Goal: Contribute content: Add original content to the website for others to see

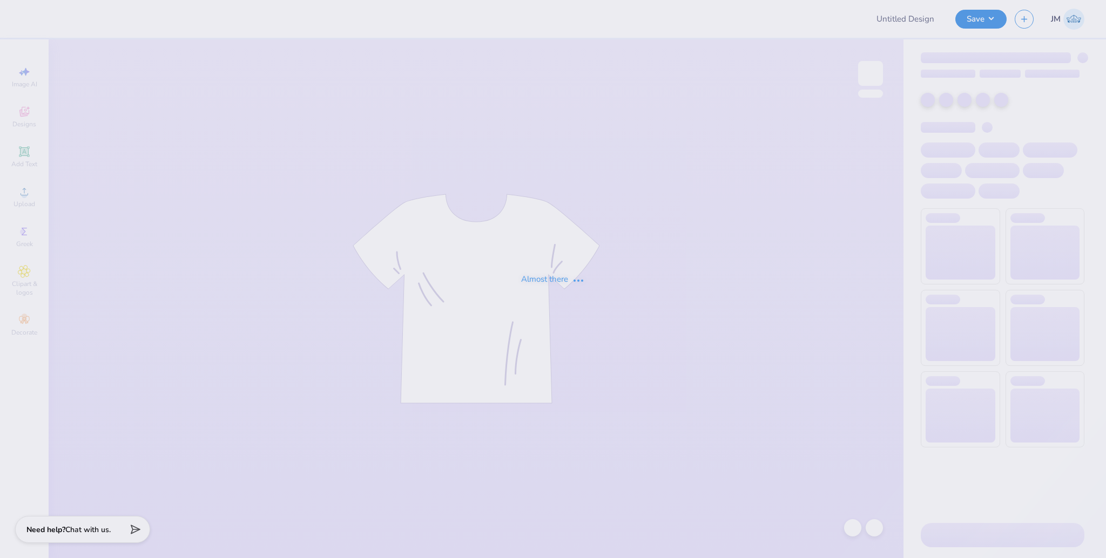
type input "Kass Cantu : The University of Texas at Austin"
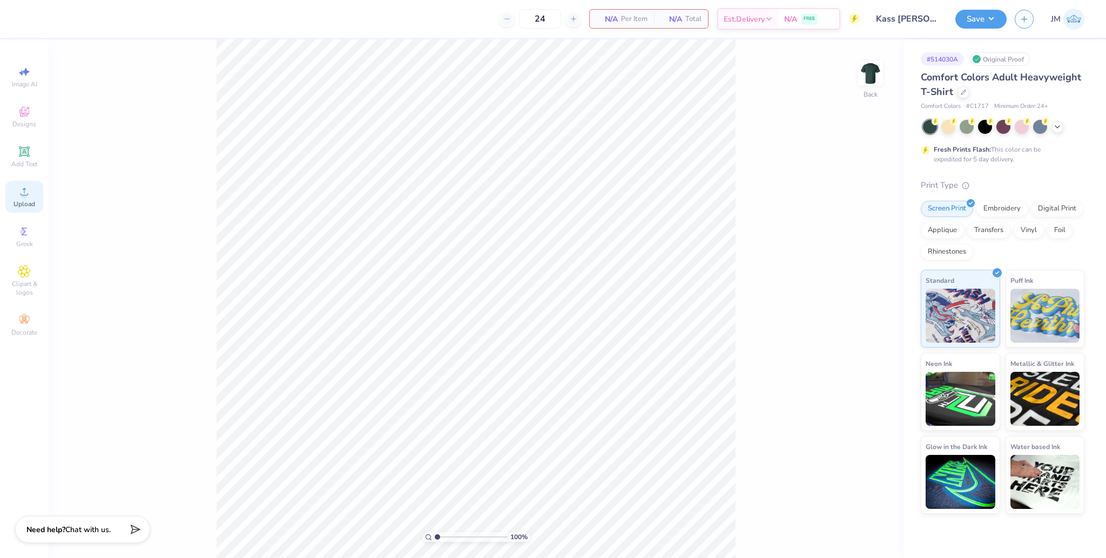
click at [19, 197] on icon at bounding box center [24, 191] width 13 height 13
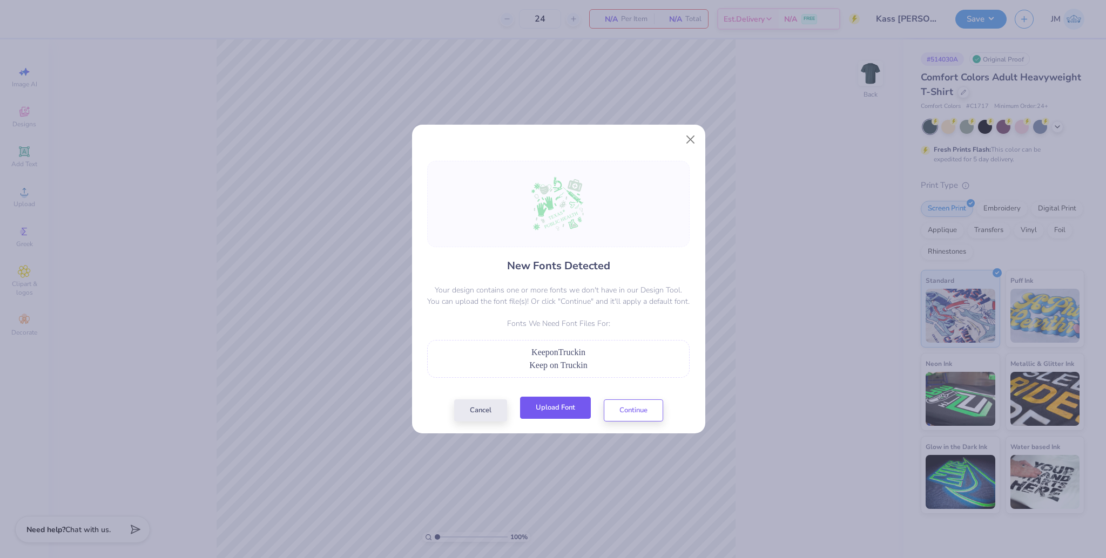
click at [560, 416] on button "Upload Font" at bounding box center [555, 408] width 71 height 22
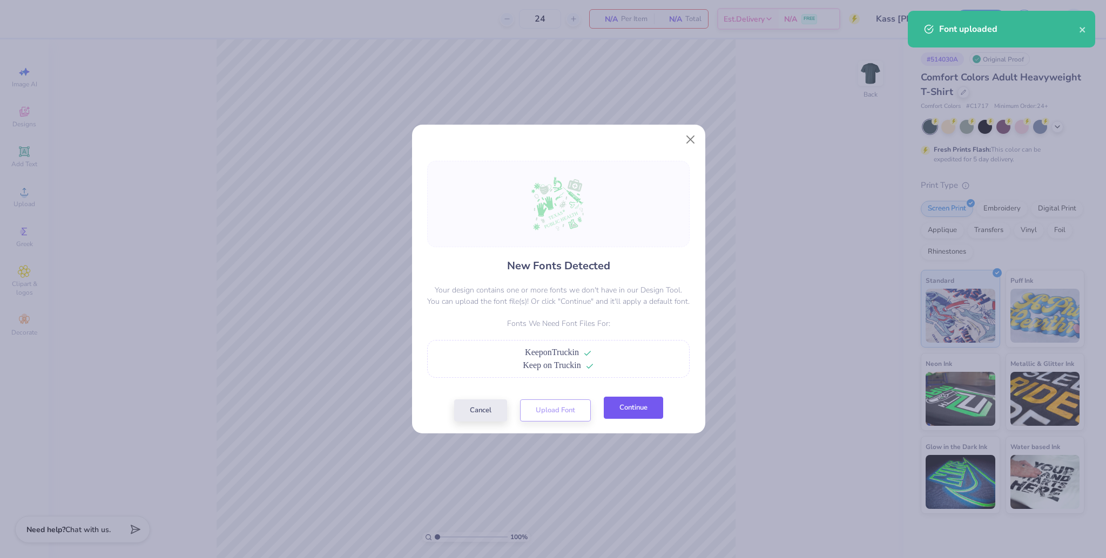
click at [640, 411] on button "Continue" at bounding box center [633, 408] width 59 height 22
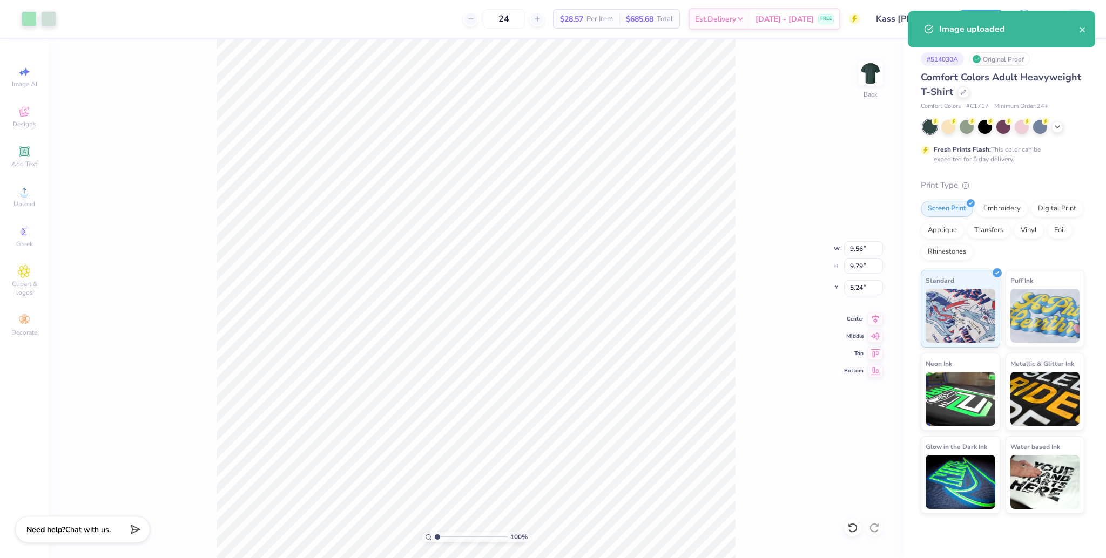
type input "9.56"
type input "9.79"
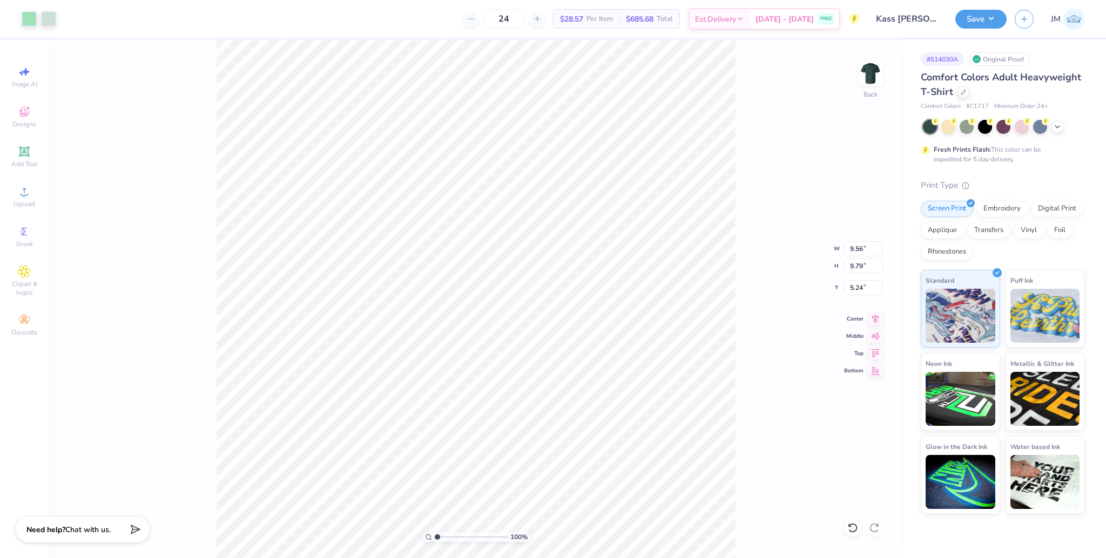
type input "4.87"
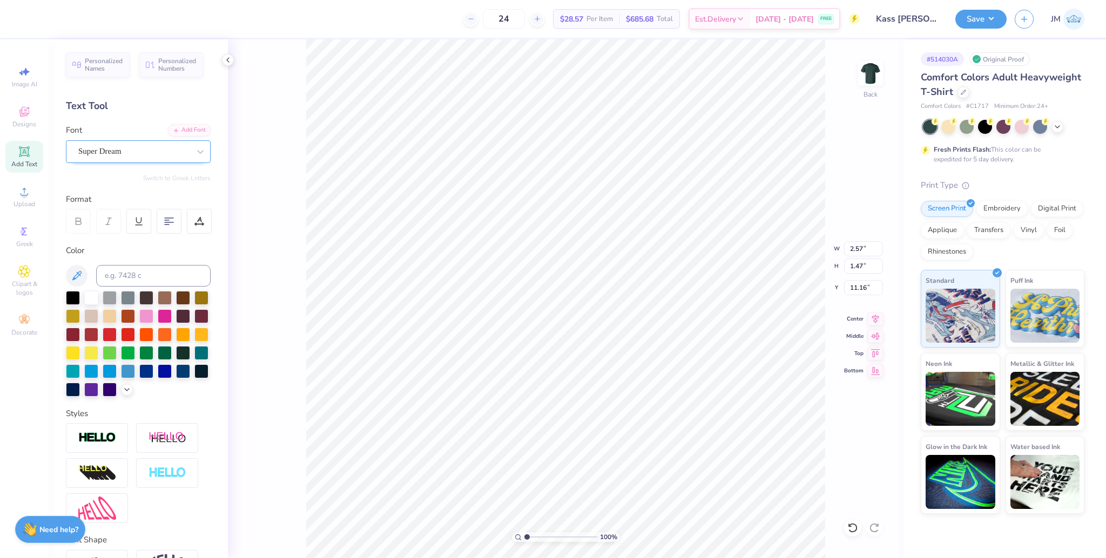
click at [134, 160] on div "Super Dream" at bounding box center [138, 151] width 145 height 23
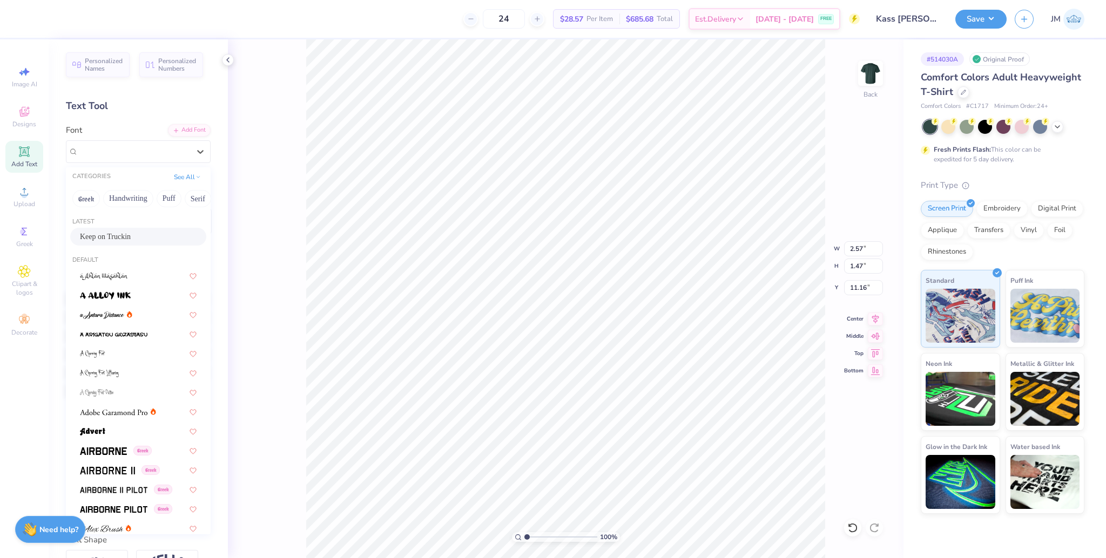
click at [120, 232] on span "Keep on Truckin" at bounding box center [105, 236] width 51 height 11
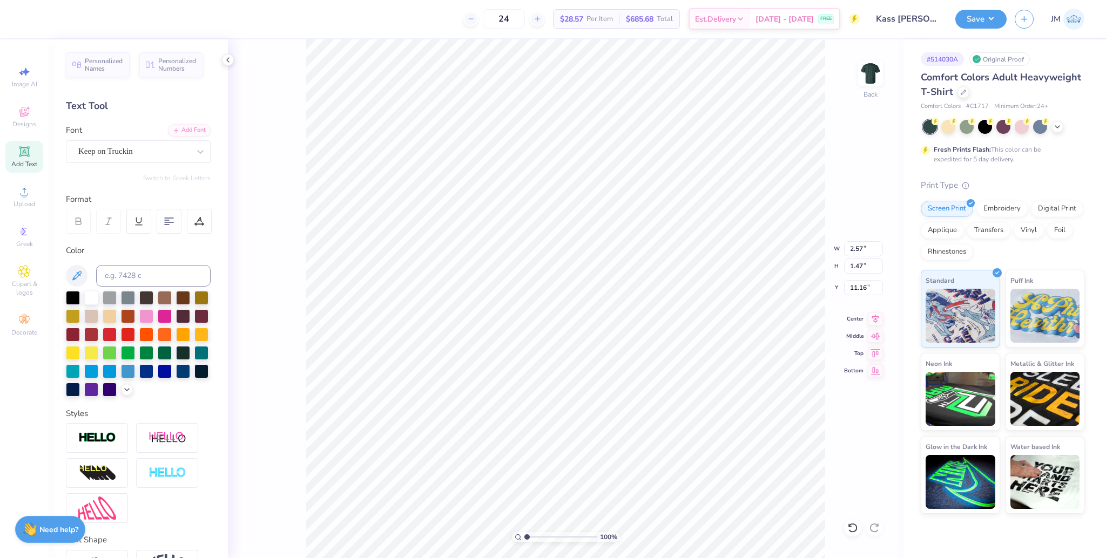
type input "2.74"
type input "1.62"
type input "11.14"
type input "5.84"
type input "2.89"
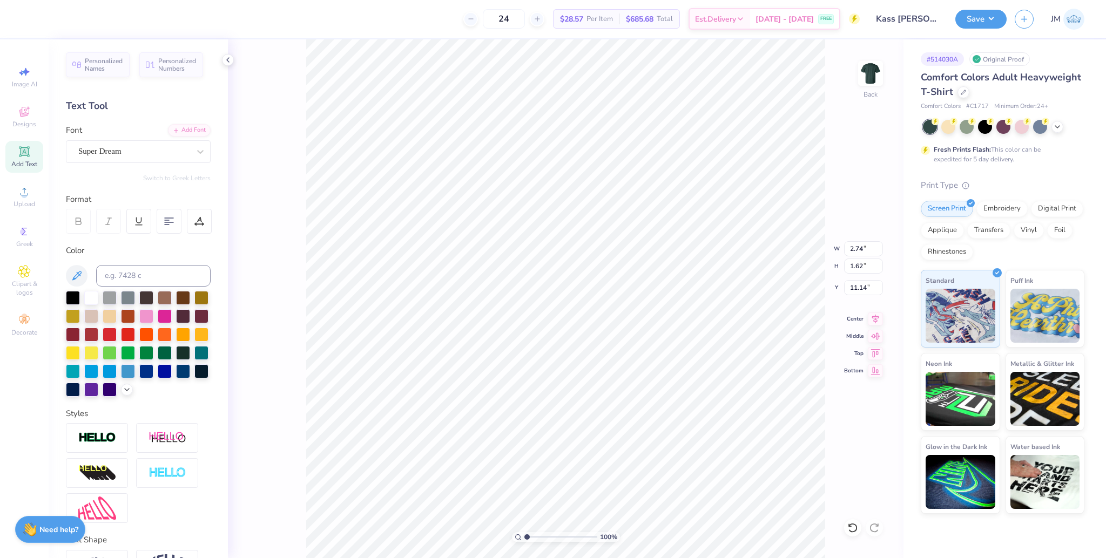
type input "11.35"
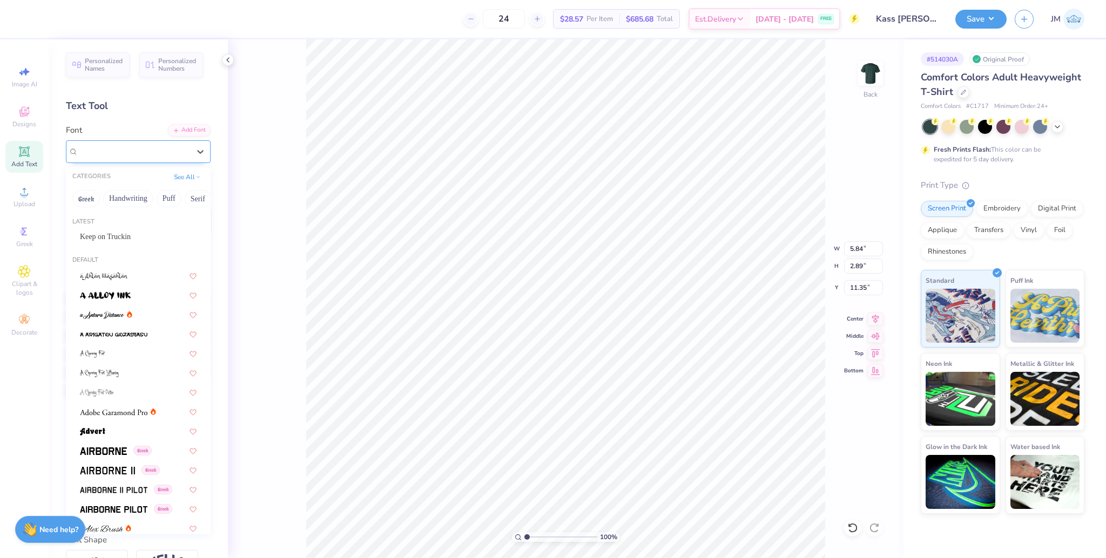
click at [114, 152] on div "Super Dream" at bounding box center [133, 151] width 113 height 17
click at [120, 236] on span "Keep on Truckin" at bounding box center [105, 236] width 51 height 11
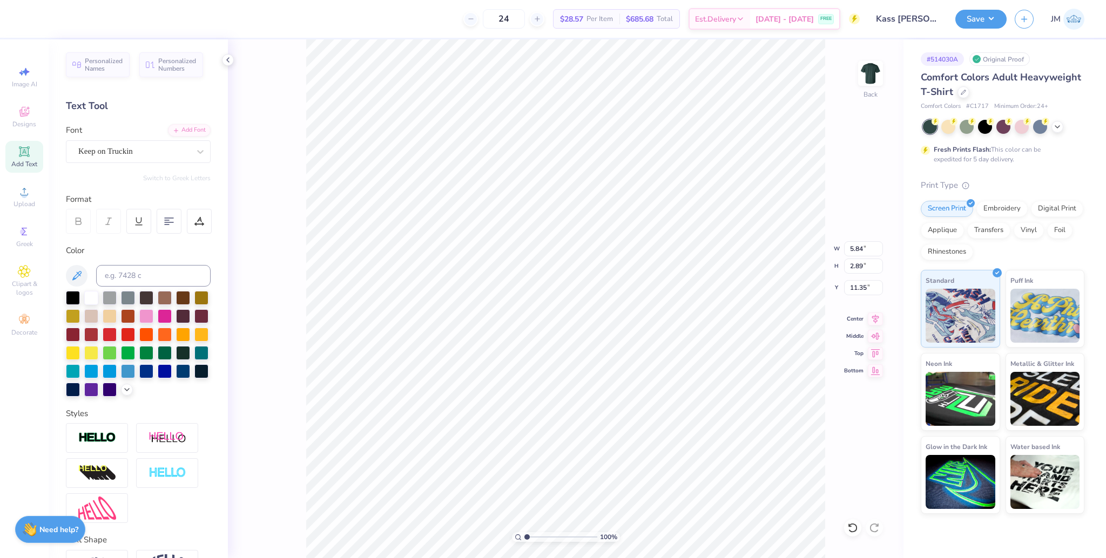
type input "6.41"
type input "3.19"
type input "11.27"
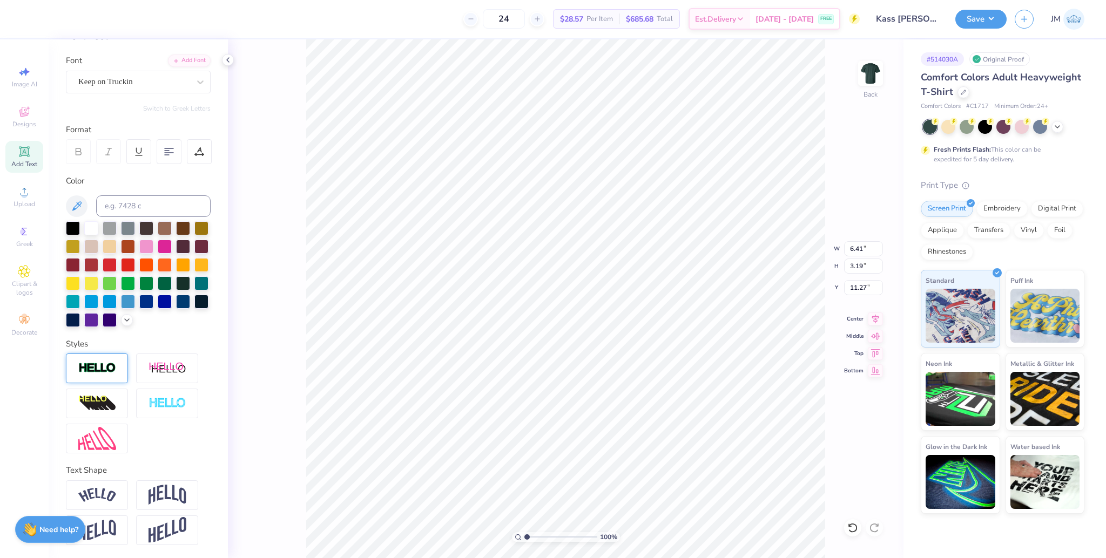
scroll to position [87, 0]
click at [107, 492] on img at bounding box center [97, 495] width 38 height 15
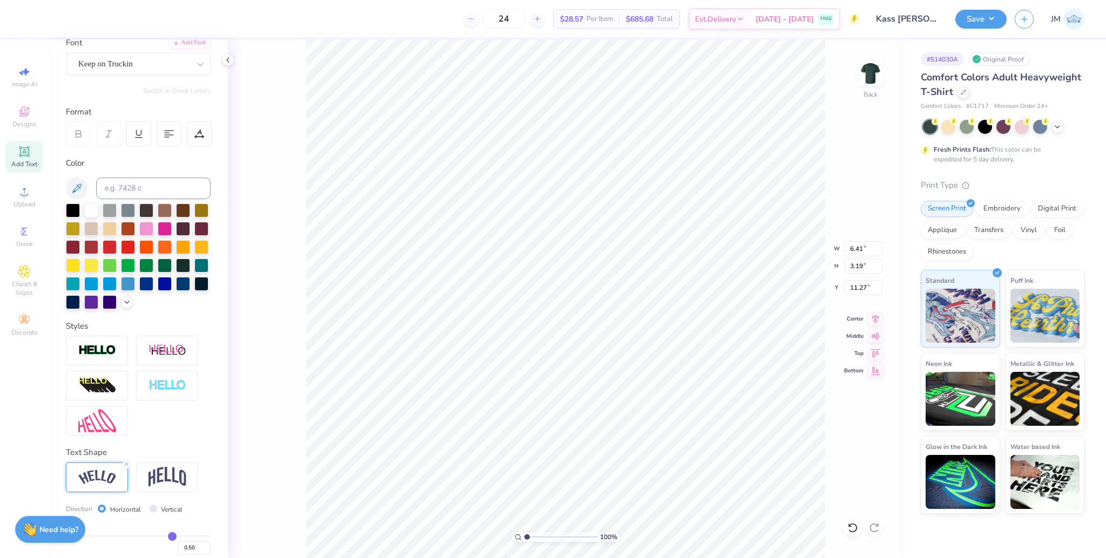
type input "6.96"
type input "3.40"
type input "11.43"
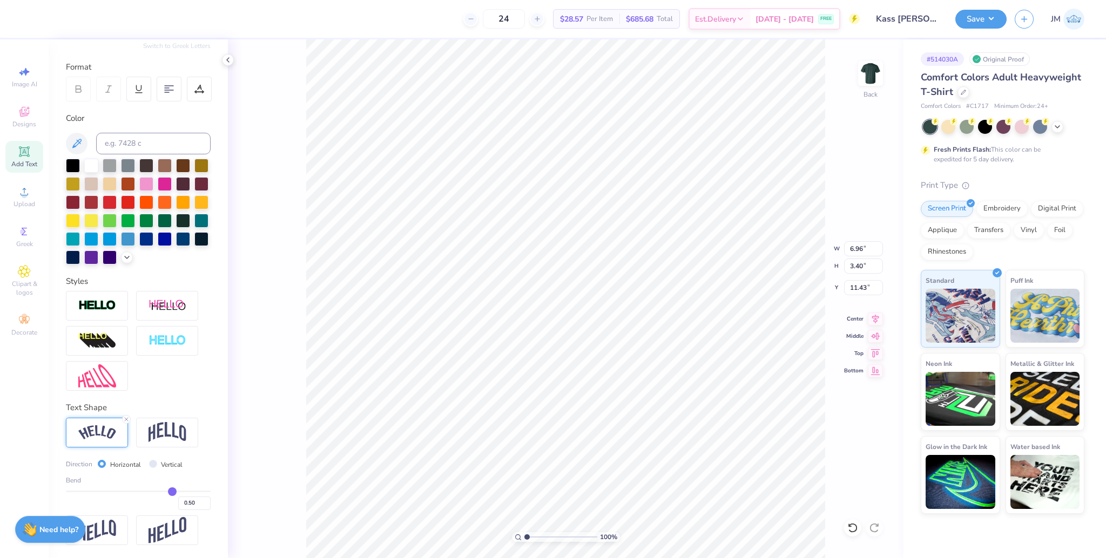
scroll to position [150, 0]
type input "0.51"
type input "0.5"
type input "0.50"
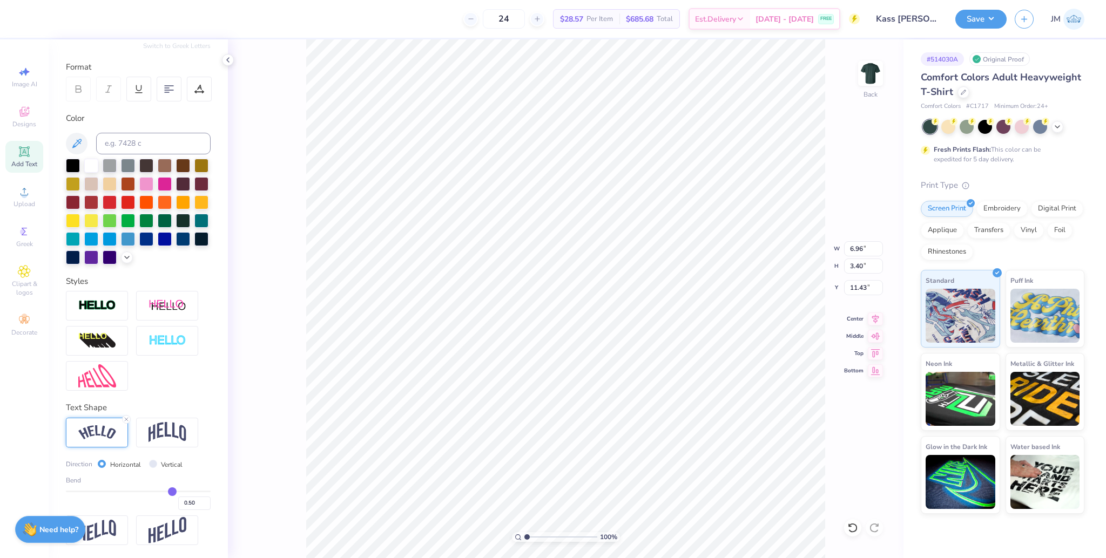
type input "0.49"
type input "0.48"
type input "0.46"
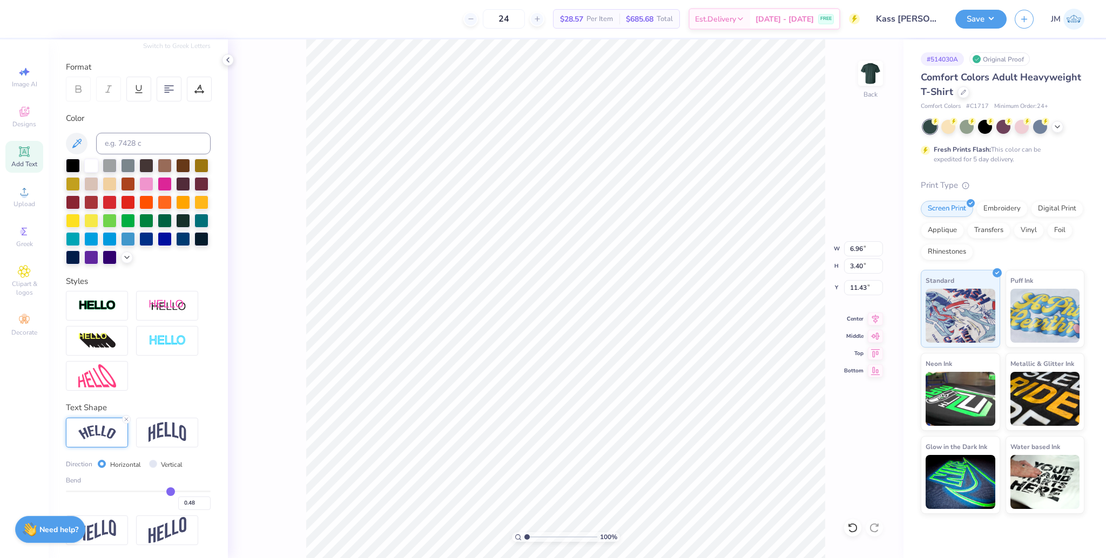
type input "0.46"
type input "0.45"
type input "0.42"
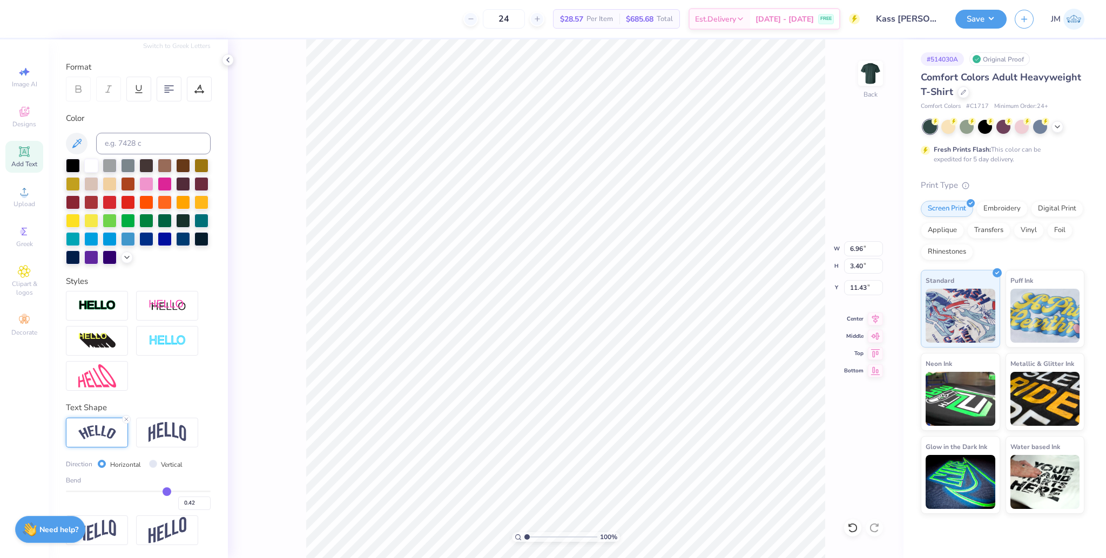
type input "0.41"
type input "0.4"
type input "0.40"
type input "0.38"
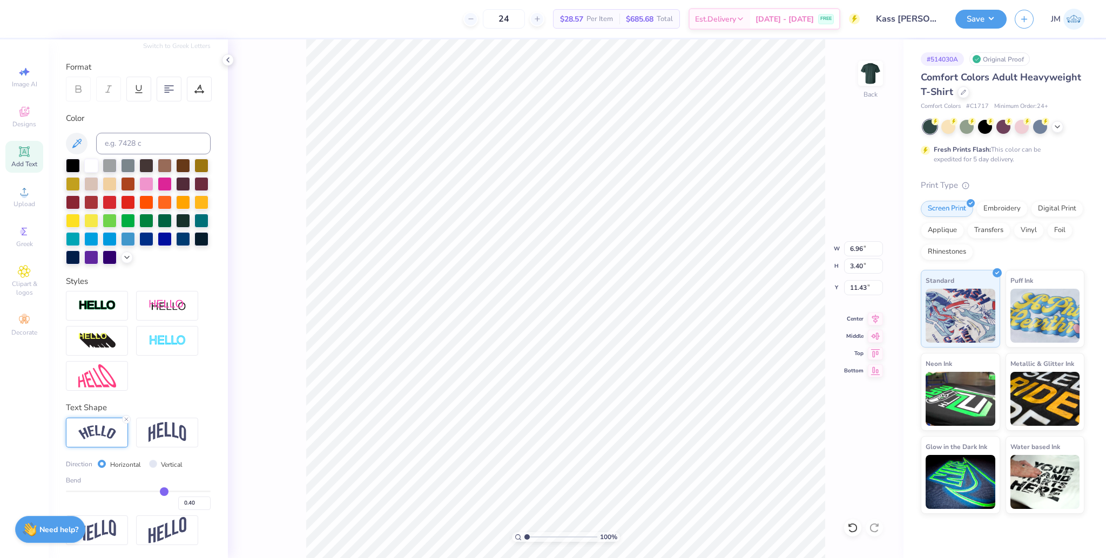
type input "0.38"
type input "0.36"
type input "0.35"
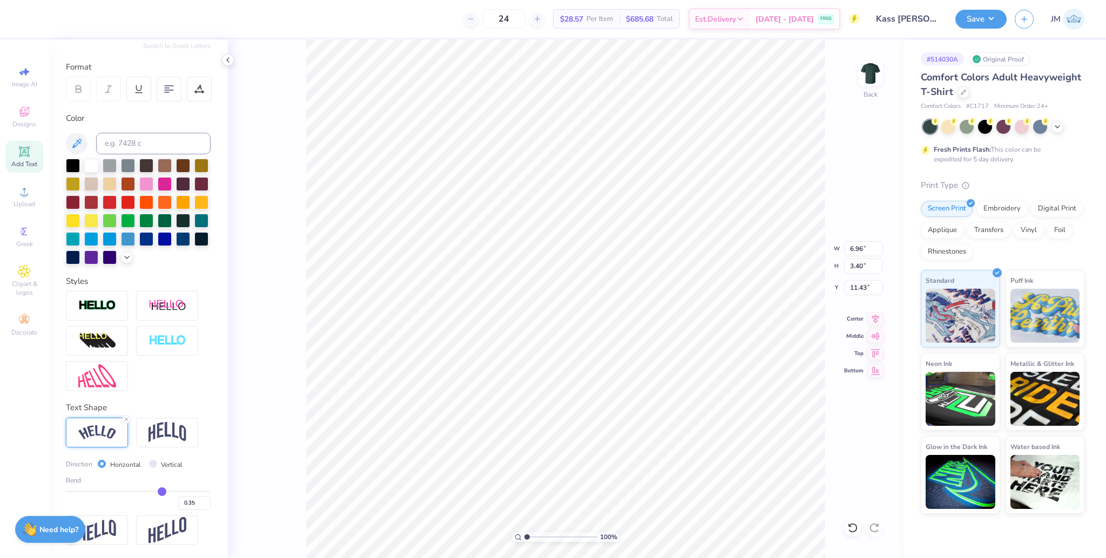
type input "0.34"
type input "0.33"
type input "0.32"
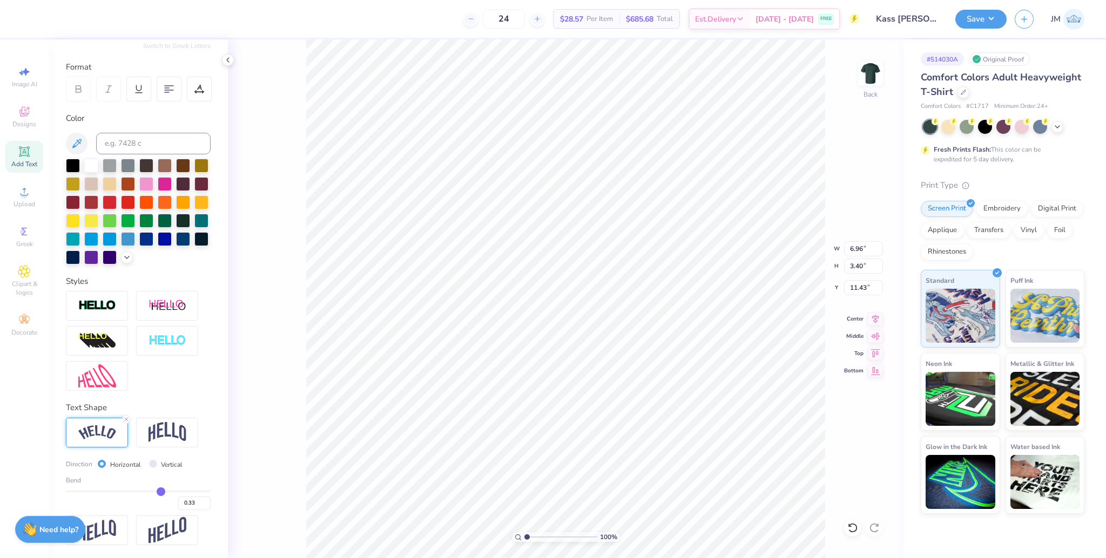
type input "0.32"
type input "0.31"
type input "0.3"
type input "0.30"
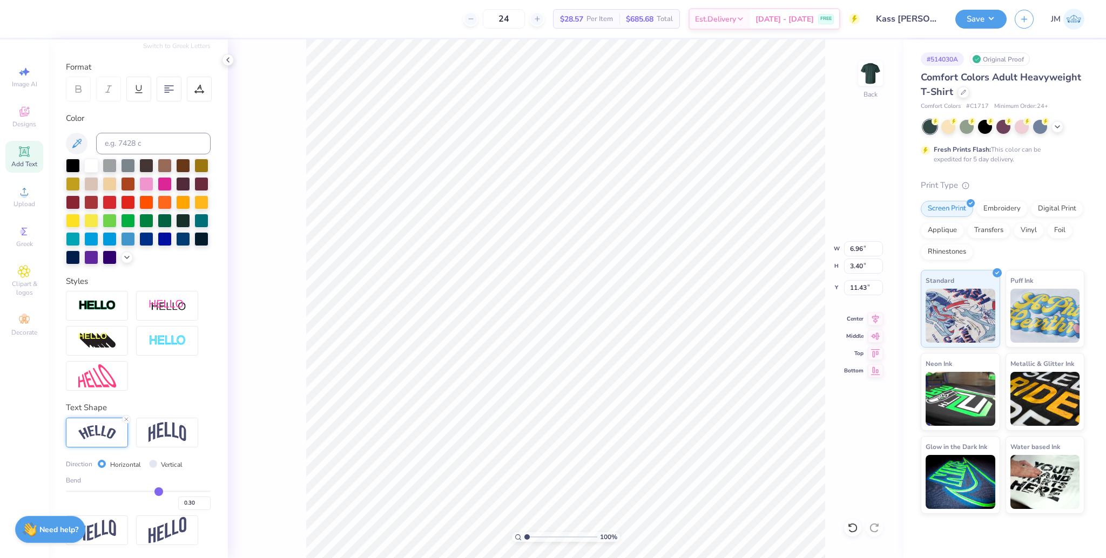
type input "0.29"
type input "0.27"
type input "0.26"
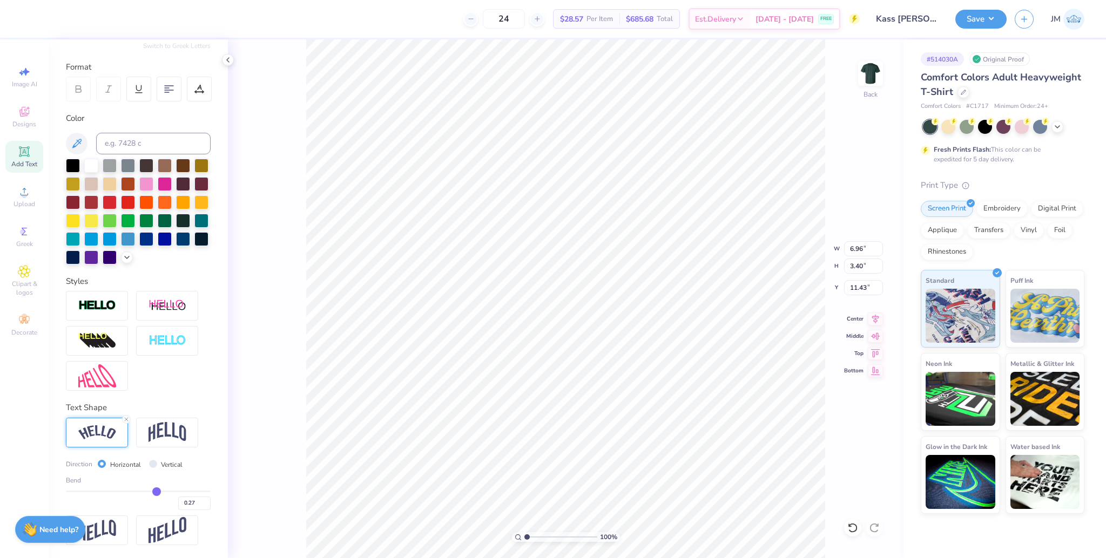
type input "0.26"
type input "0.25"
type input "0.24"
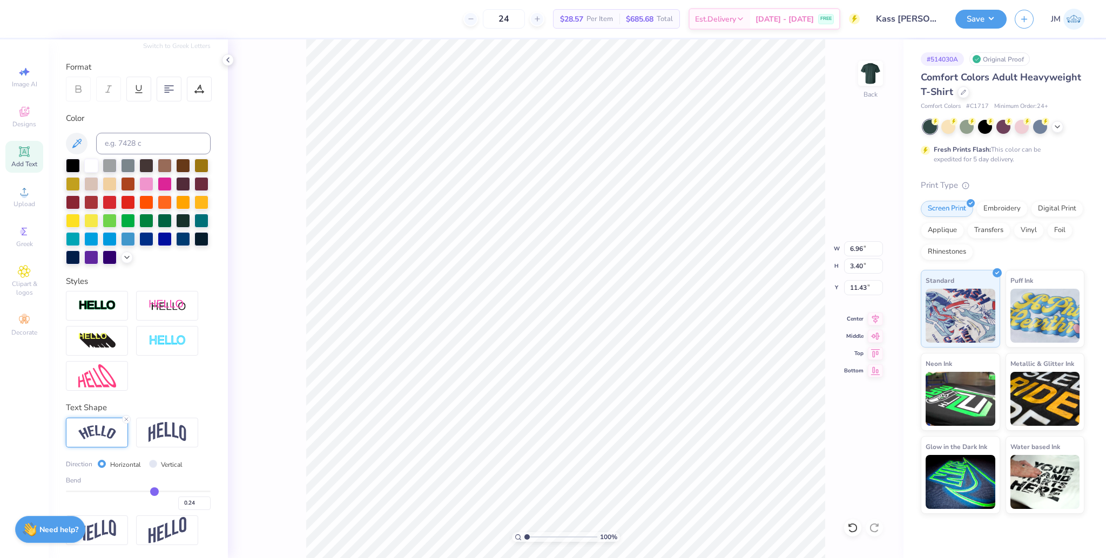
type input "0.24"
click at [148, 491] on input "range" at bounding box center [138, 492] width 145 height 2
type input "6.63"
type input "3.26"
type input "11.22"
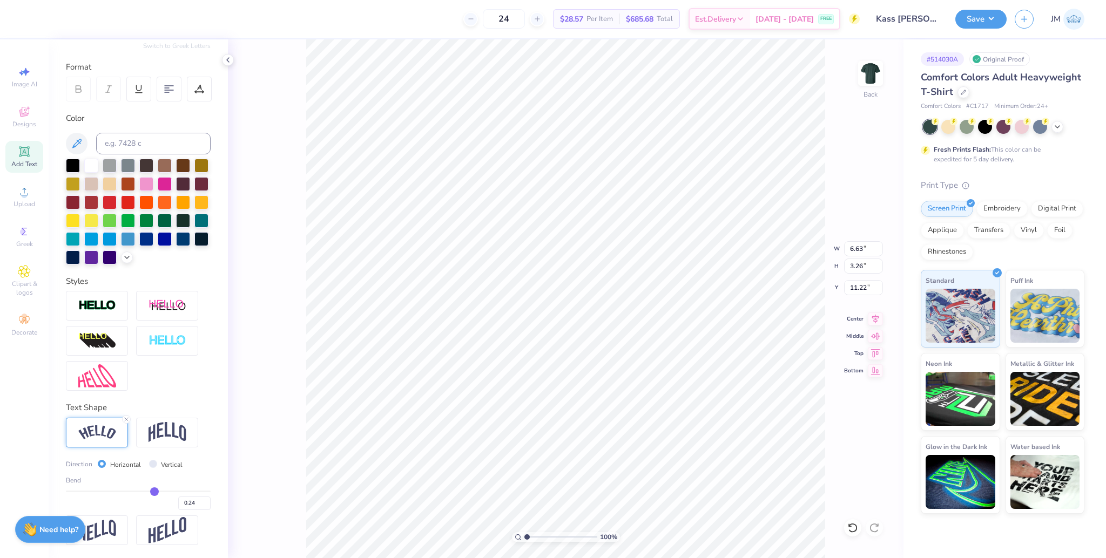
click at [154, 488] on div "Bend 0.24" at bounding box center [138, 493] width 145 height 35
type input "0.23"
type input "0.24"
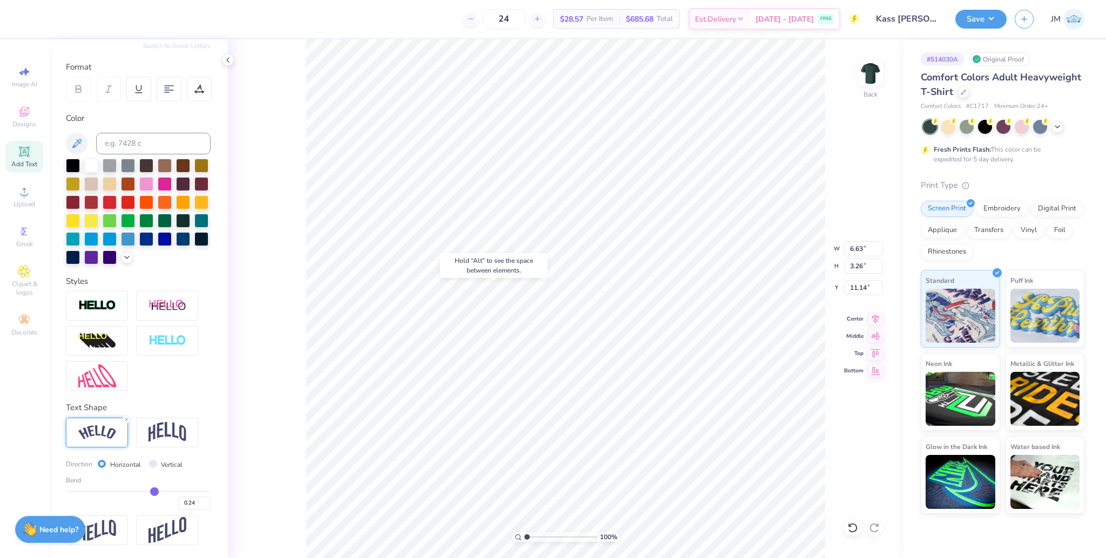
type input "0.25"
type input "0.26"
type input "0.27"
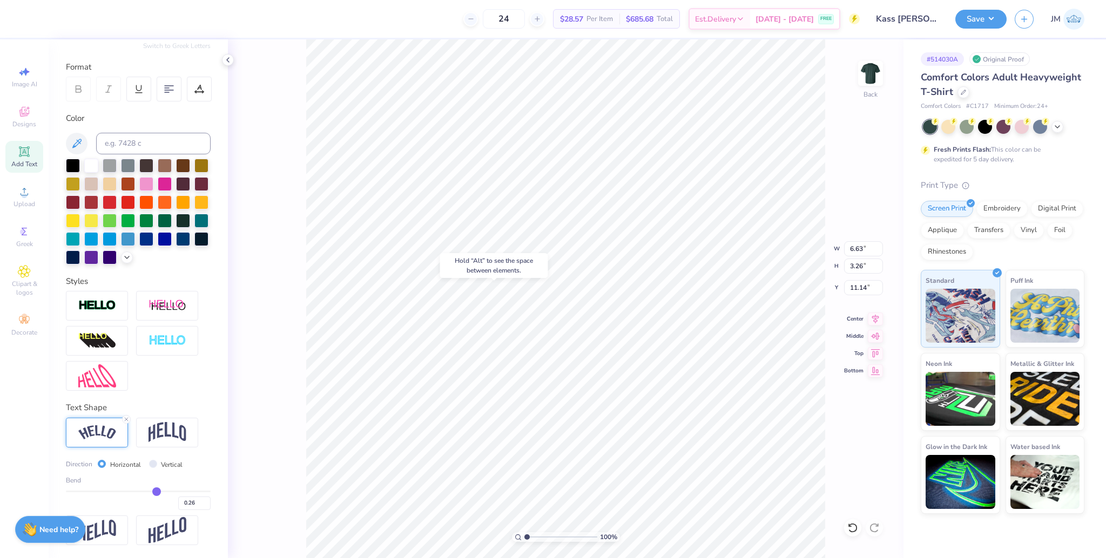
type input "0.27"
type input "0.28"
type input "0.29"
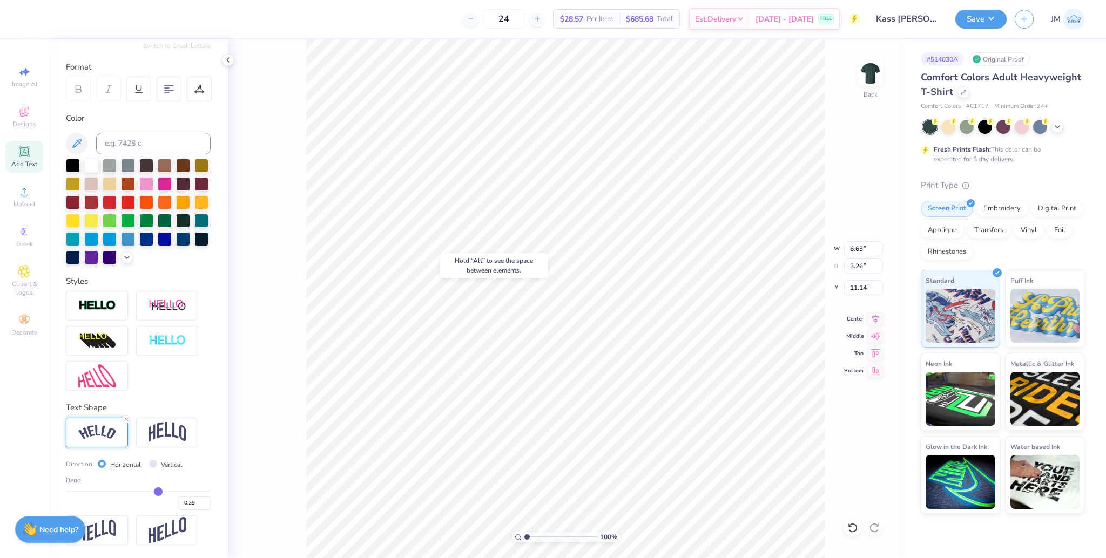
type input "0.3"
type input "0.30"
type input "0.31"
drag, startPoint x: 146, startPoint y: 490, endPoint x: 152, endPoint y: 490, distance: 5.9
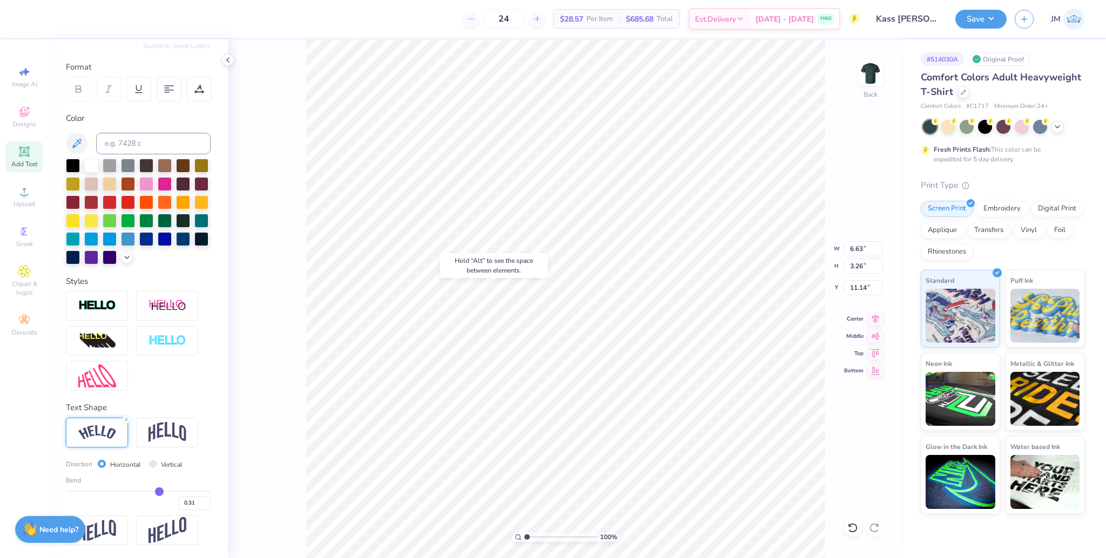
type input "0.31"
click at [152, 491] on input "range" at bounding box center [138, 492] width 145 height 2
type input "6.68"
type input "3.27"
type input "11.21"
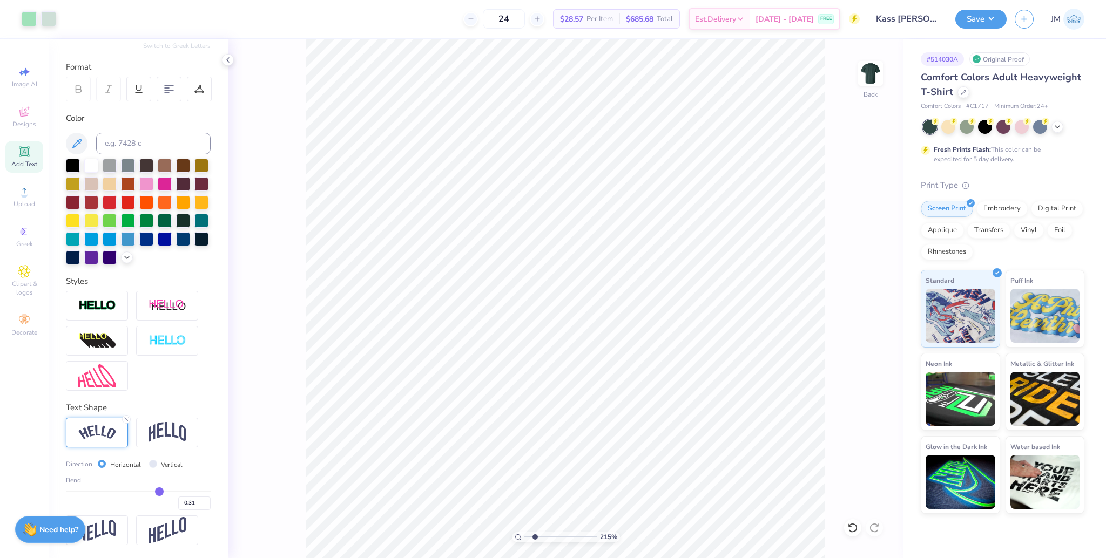
drag, startPoint x: 526, startPoint y: 535, endPoint x: 536, endPoint y: 532, distance: 10.8
type input "2.31"
click at [536, 532] on input "range" at bounding box center [560, 537] width 73 height 10
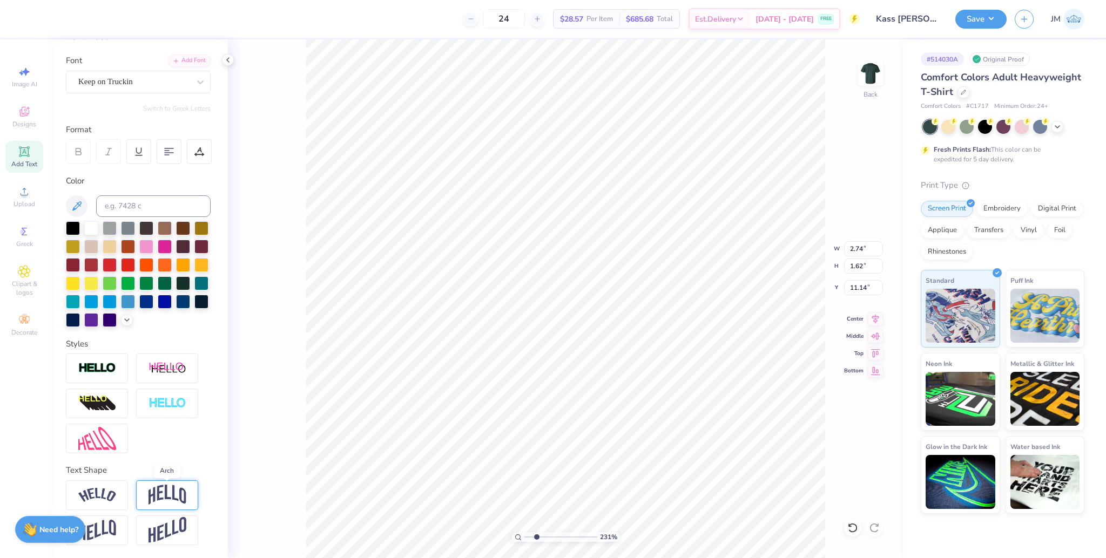
scroll to position [87, 0]
click at [117, 492] on div at bounding box center [97, 496] width 62 height 30
type input "3.33"
type input "1.72"
type input "11.23"
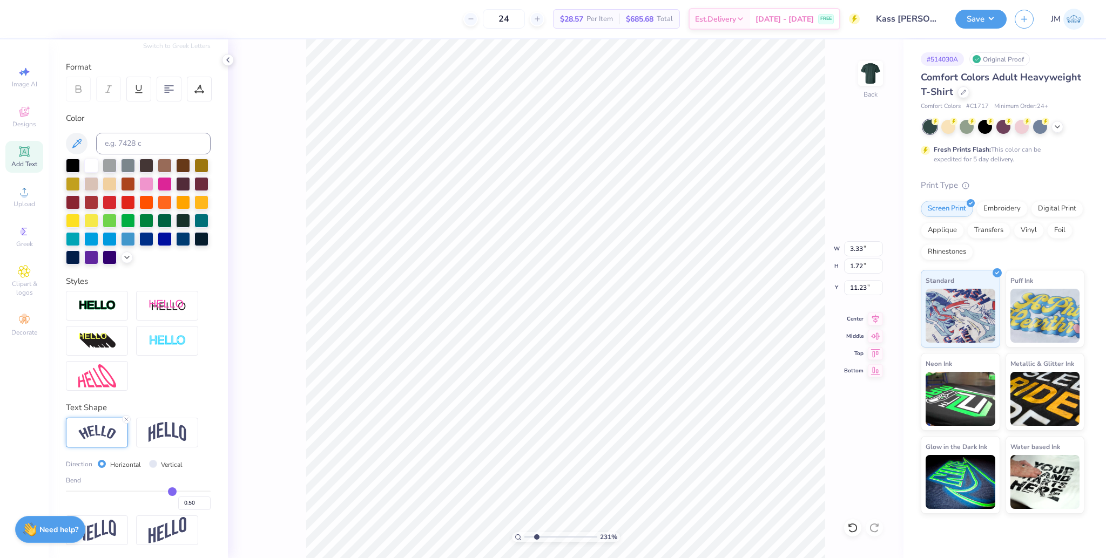
scroll to position [150, 0]
type input "0.48"
type input "0.47"
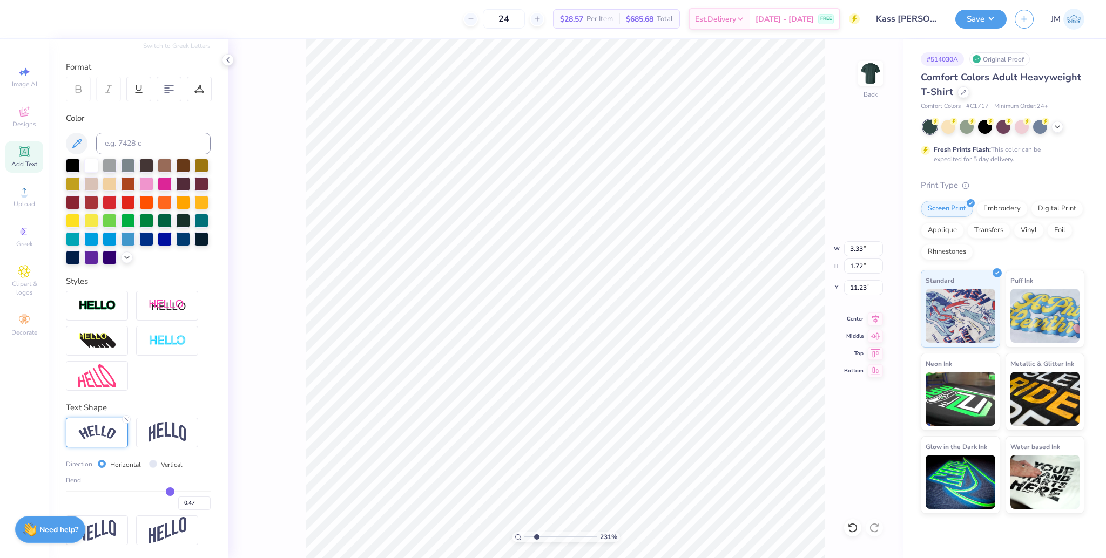
type input "0.46"
type input "0.45"
type input "0.44"
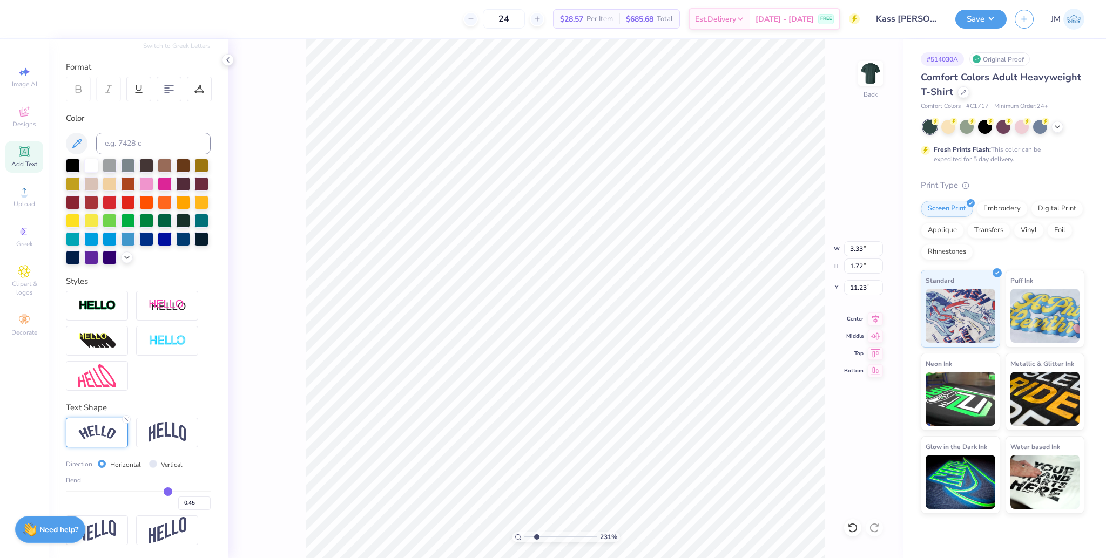
type input "0.44"
type input "0.43"
type input "0.42"
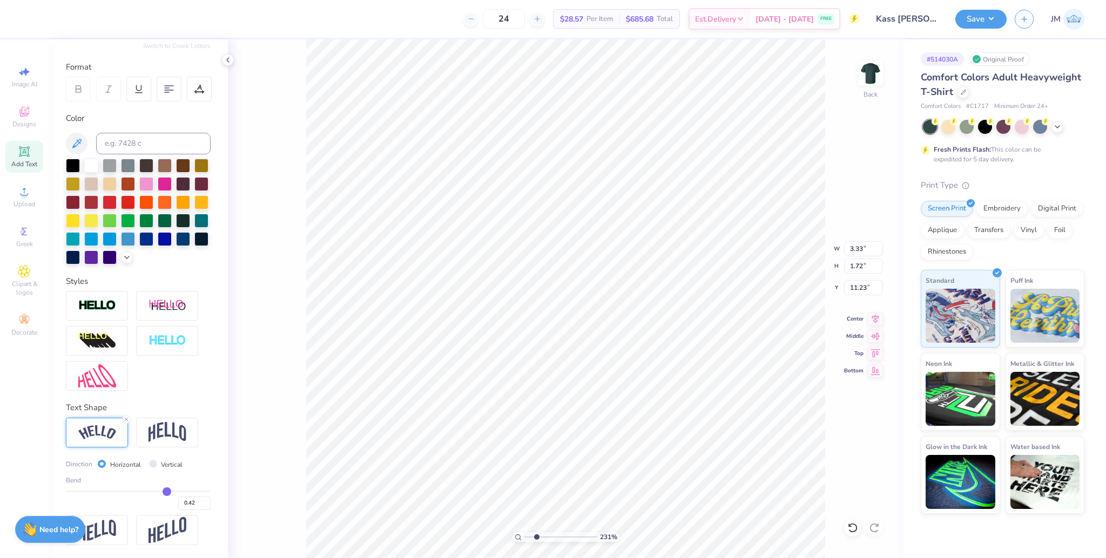
type input "0.41"
type input "0.4"
type input "0.40"
type input "0.39"
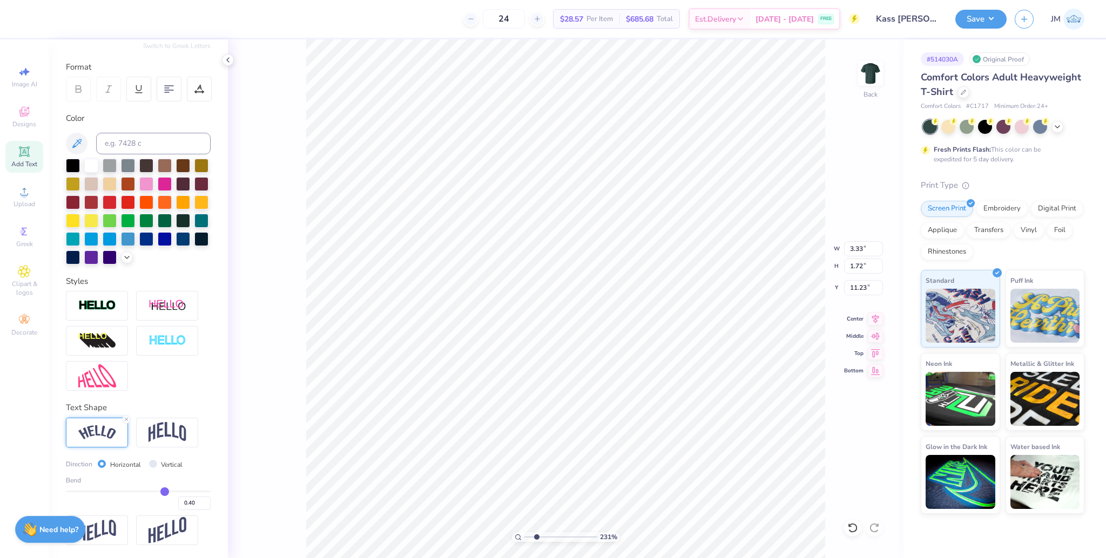
type input "0.39"
type input "0.38"
type input "0.37"
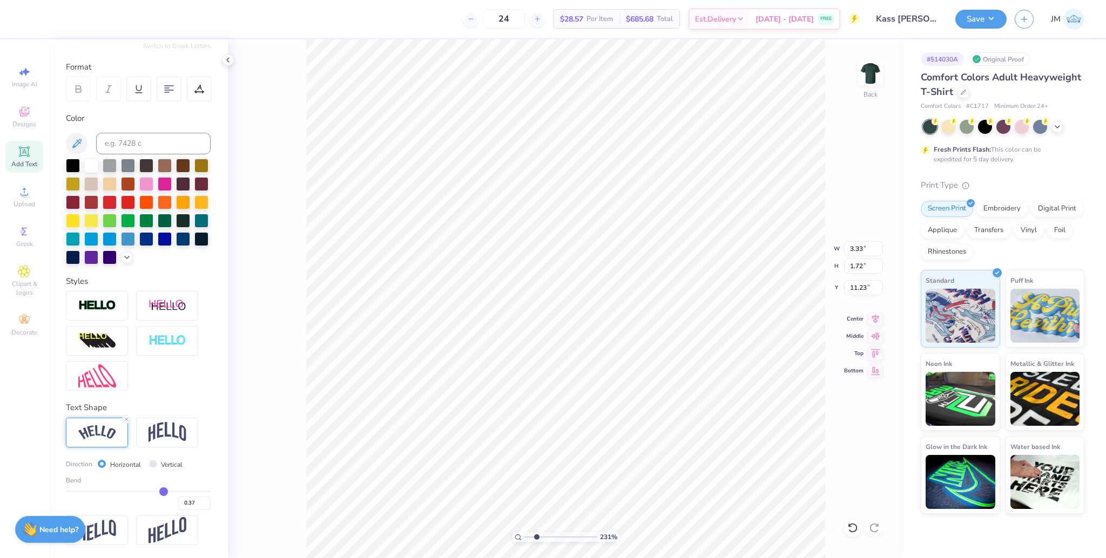
type input "0.36"
type input "0.35"
type input "0.34"
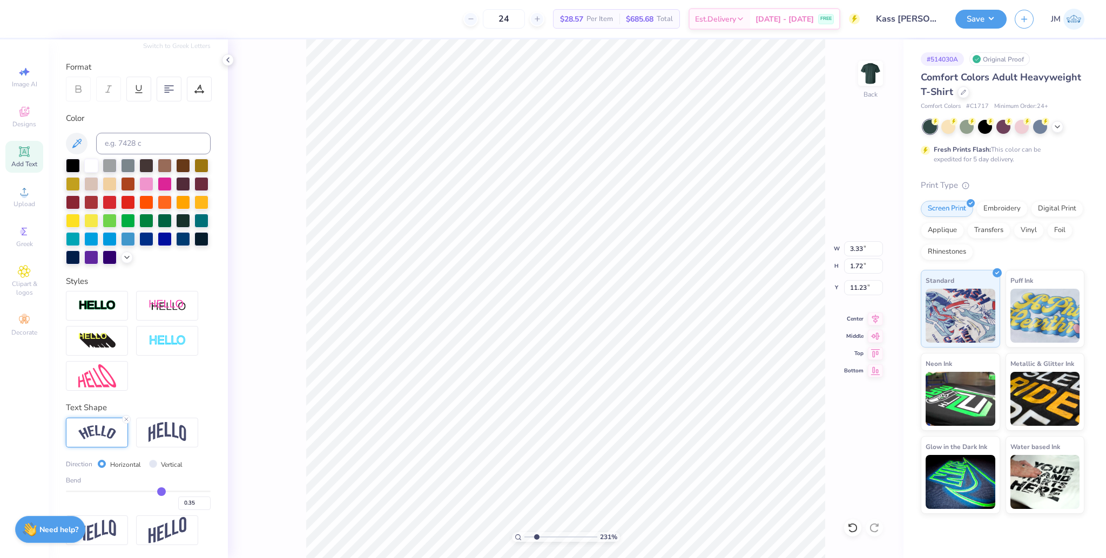
type input "0.34"
type input "0.33"
type input "0.32"
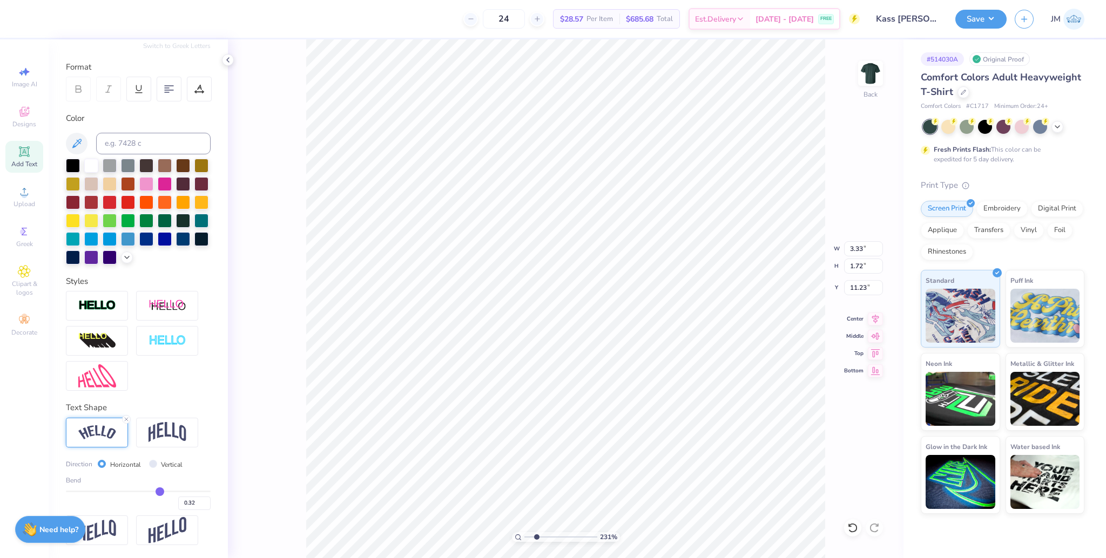
type input "0.31"
type input "3.07"
type input "1.68"
type input "11.16"
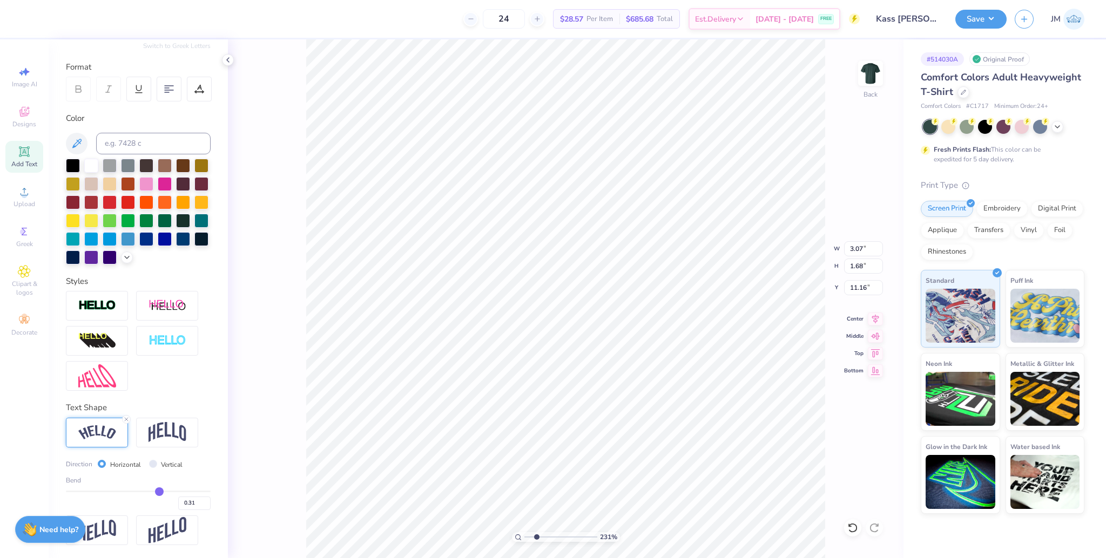
type input "0.3"
type input "0.30"
drag, startPoint x: 163, startPoint y: 494, endPoint x: 151, endPoint y: 493, distance: 11.9
type input "0.3"
click at [151, 492] on input "range" at bounding box center [138, 492] width 145 height 2
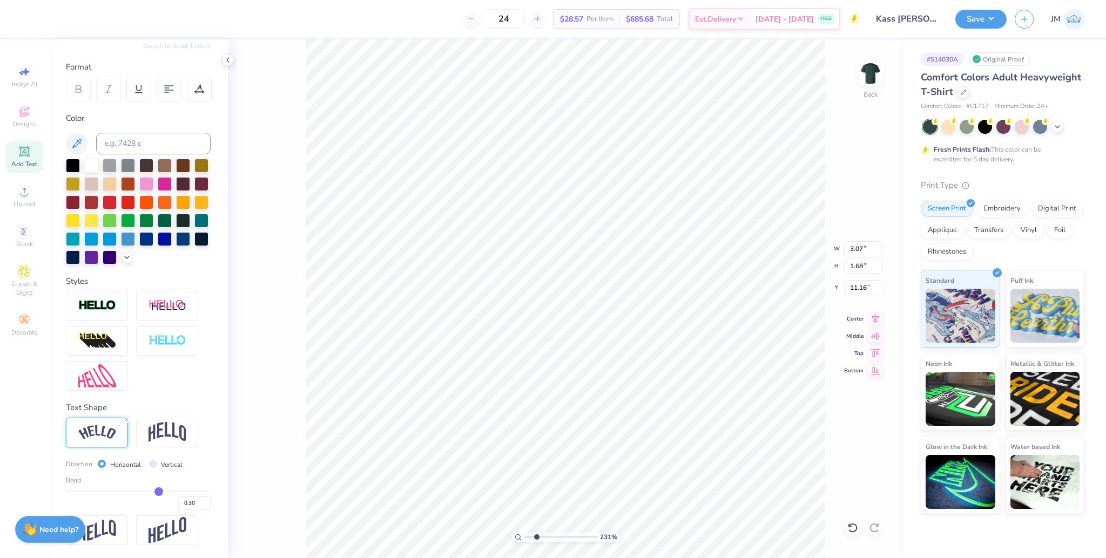
type input "3.06"
type input "11.15"
type input "9.56"
type input "9.79"
click at [853, 527] on icon at bounding box center [852, 528] width 11 height 11
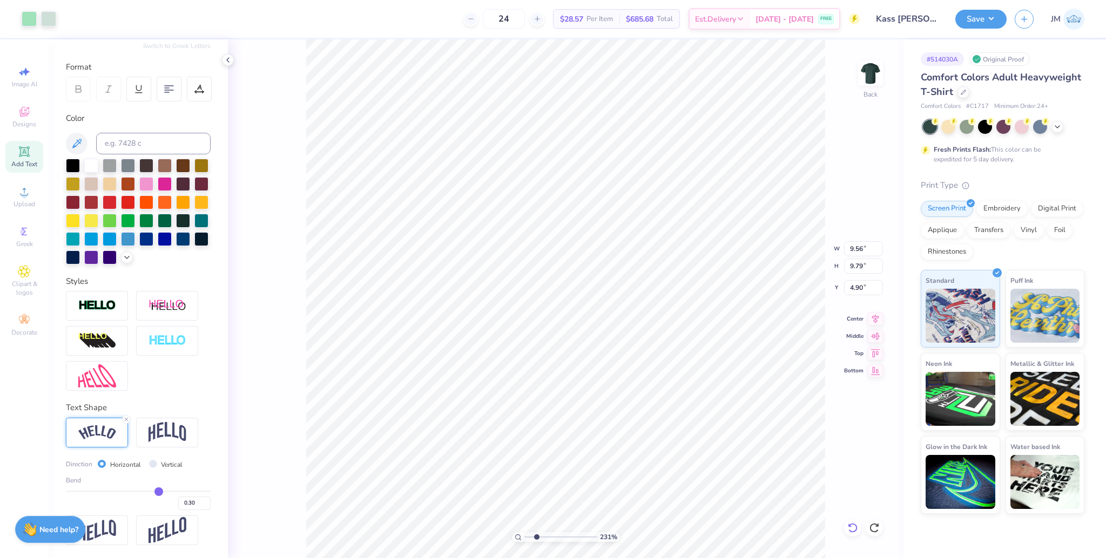
type input "4.87"
drag, startPoint x: 527, startPoint y: 536, endPoint x: 540, endPoint y: 535, distance: 13.1
type input "2.86"
click at [540, 535] on input "range" at bounding box center [560, 537] width 73 height 10
type input "11.01"
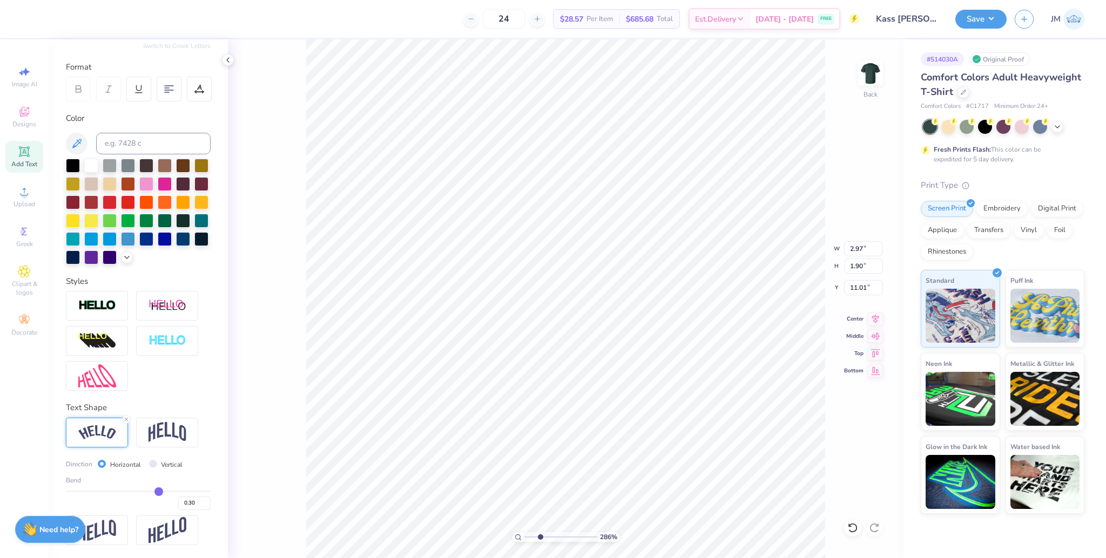
type input "2.97"
type input "1.90"
type input "10.88"
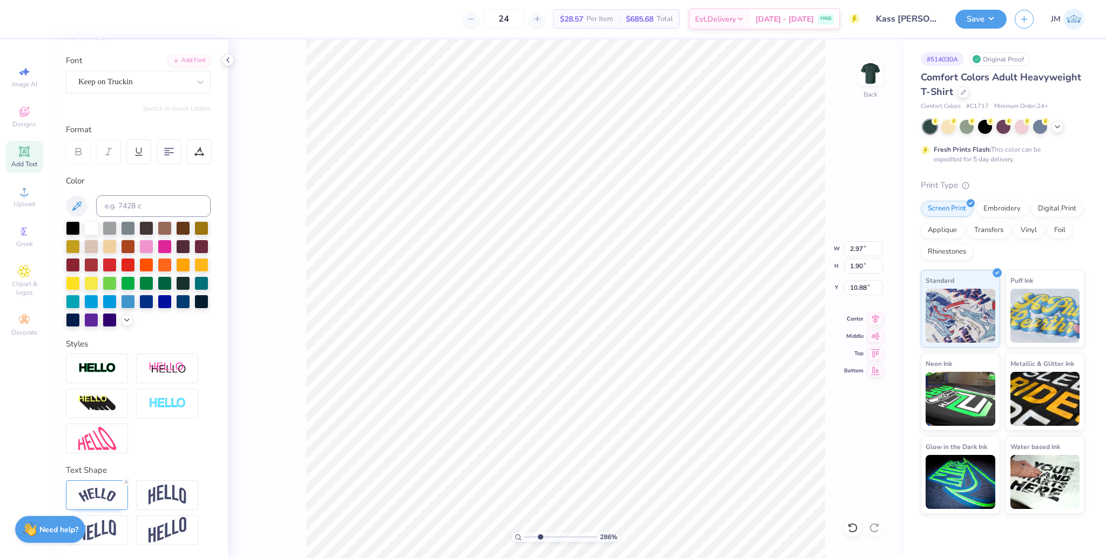
type input "6.68"
type input "3.27"
type input "11.21"
type input "6.53"
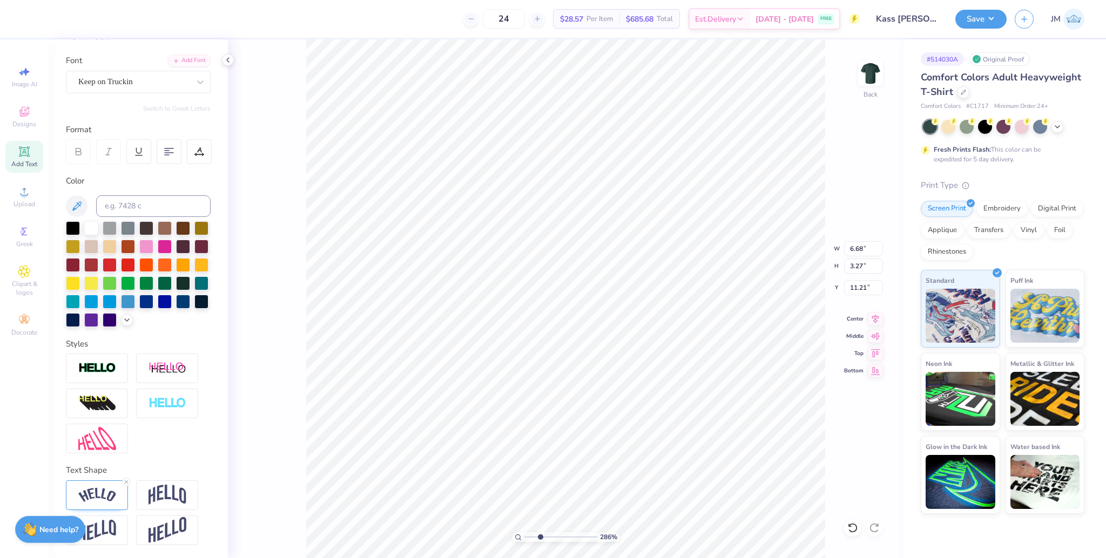
type input "3.64"
type input "11.01"
type input "11.02"
type input "2.97"
type input "1.90"
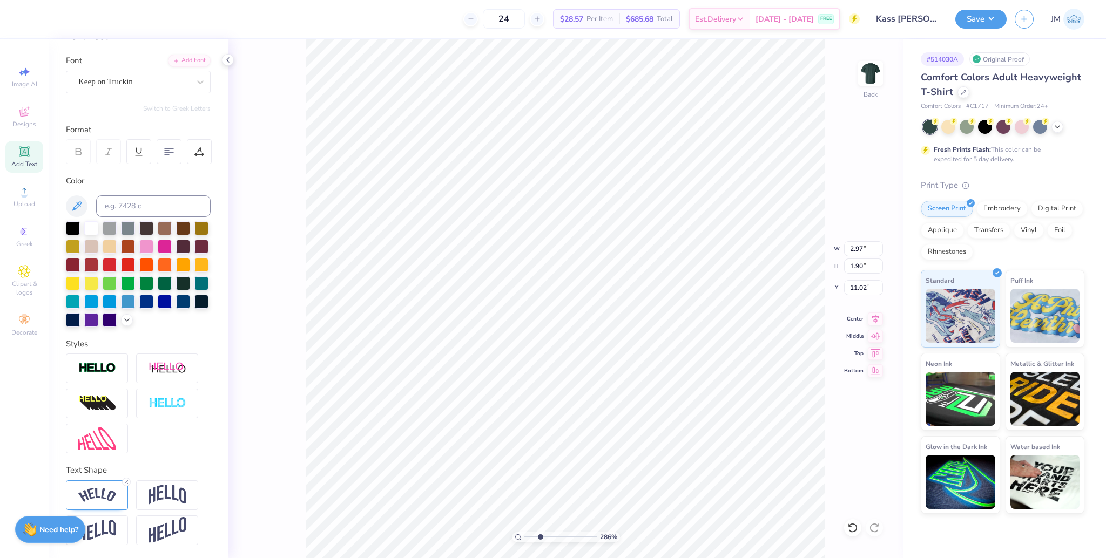
type input "10.94"
drag, startPoint x: 511, startPoint y: 530, endPoint x: 499, endPoint y: 527, distance: 12.3
type input "1"
click at [524, 532] on input "range" at bounding box center [560, 537] width 73 height 10
click at [593, 434] on li "Group" at bounding box center [590, 439] width 85 height 21
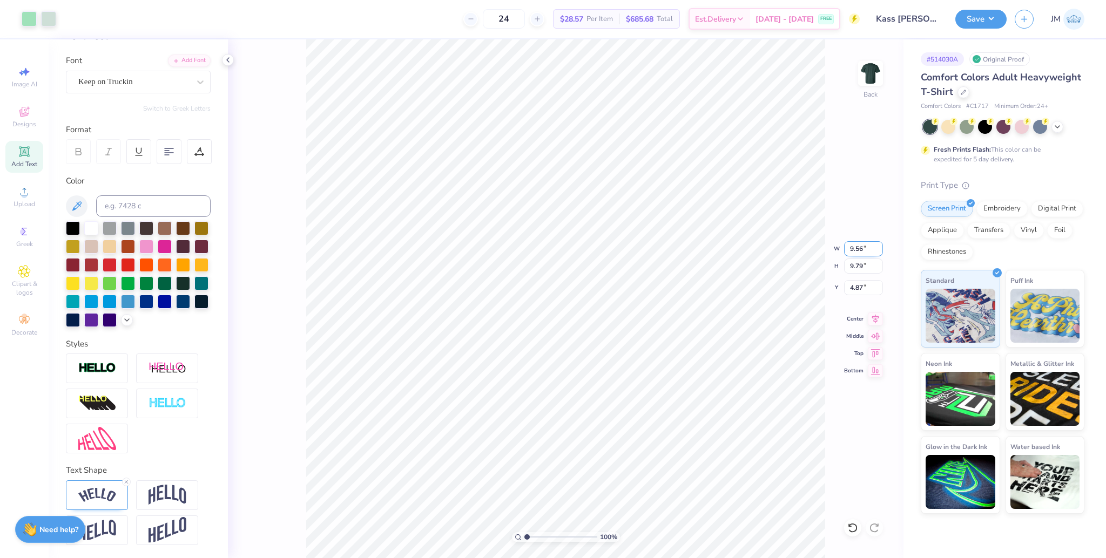
click at [854, 249] on input "9.56" at bounding box center [863, 248] width 39 height 15
click at [853, 249] on input "9.56" at bounding box center [863, 248] width 39 height 15
type input "12.00"
type input "12.29"
click at [851, 293] on input "3.62" at bounding box center [863, 287] width 39 height 15
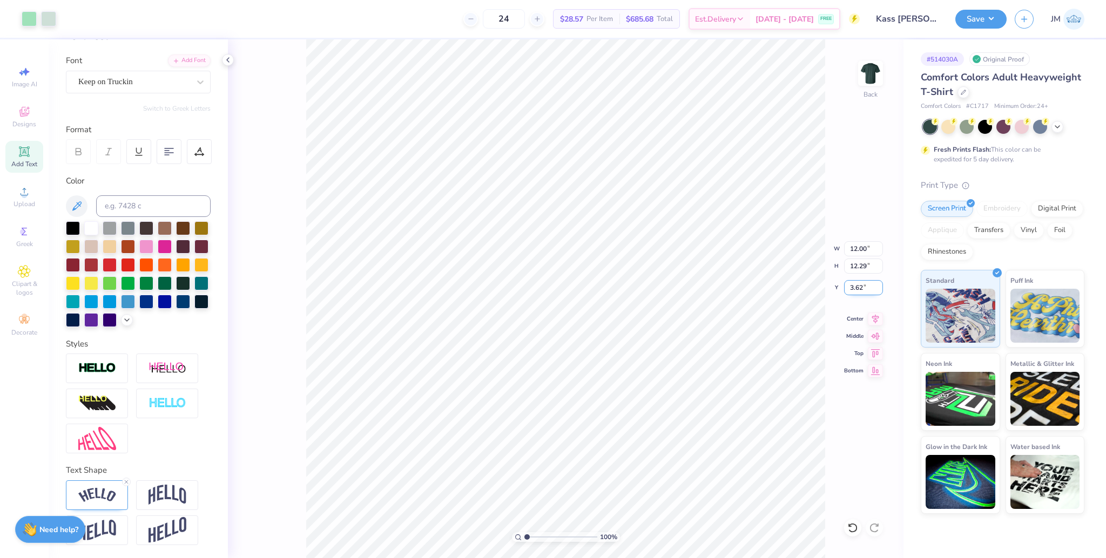
click at [851, 293] on input "3.62" at bounding box center [863, 287] width 39 height 15
type input "3.00"
click at [873, 314] on icon at bounding box center [875, 317] width 15 height 13
click at [983, 19] on button "Save" at bounding box center [980, 17] width 51 height 19
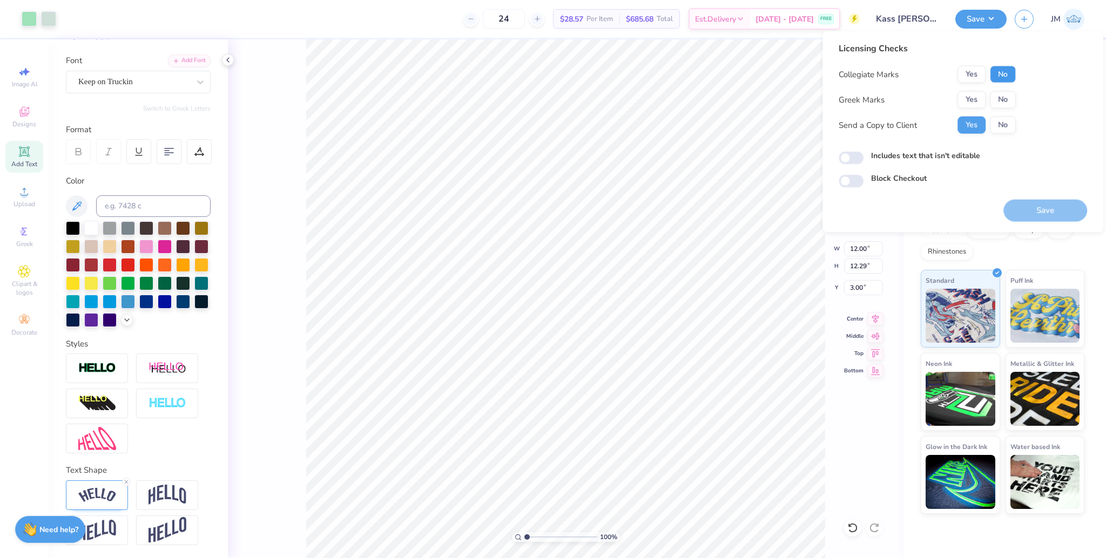
click at [1000, 73] on button "No" at bounding box center [1003, 74] width 26 height 17
click at [973, 71] on button "Yes" at bounding box center [971, 74] width 28 height 17
click at [1001, 97] on button "No" at bounding box center [1003, 99] width 26 height 17
click at [1042, 212] on button "Save" at bounding box center [1045, 211] width 84 height 22
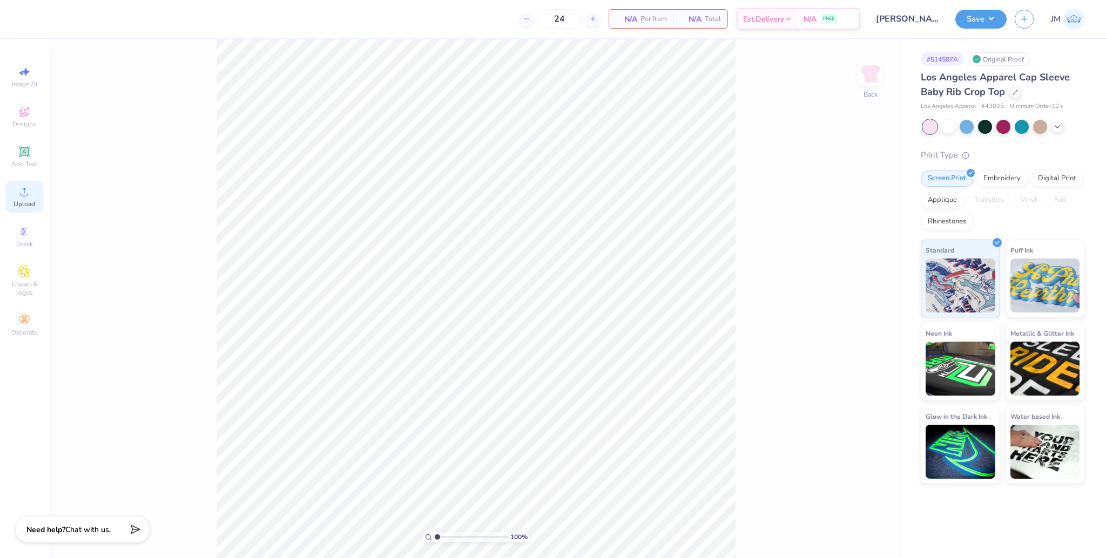
click at [23, 198] on circle at bounding box center [24, 195] width 6 height 6
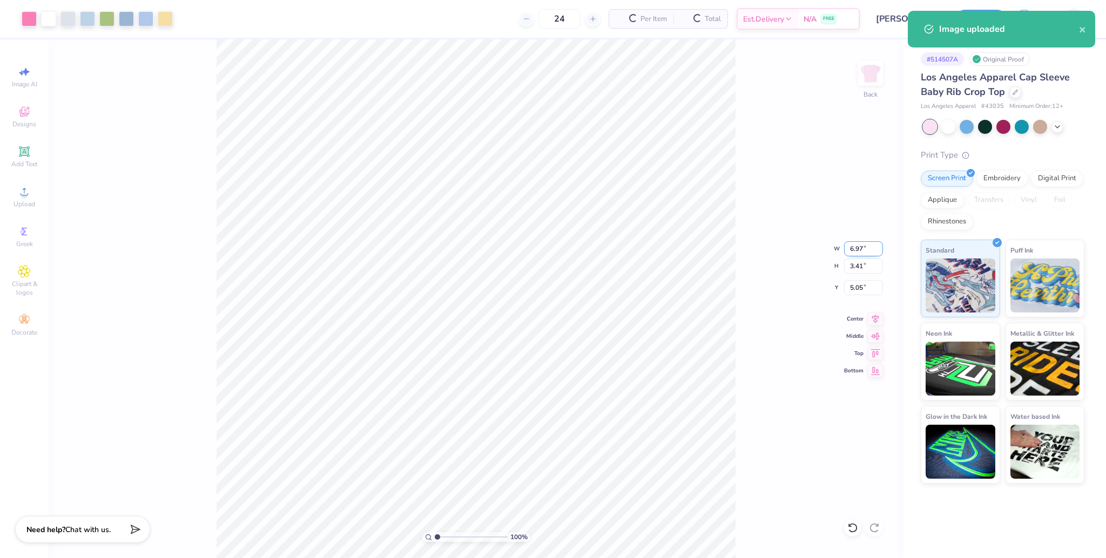
click at [858, 251] on input "6.97" at bounding box center [863, 248] width 39 height 15
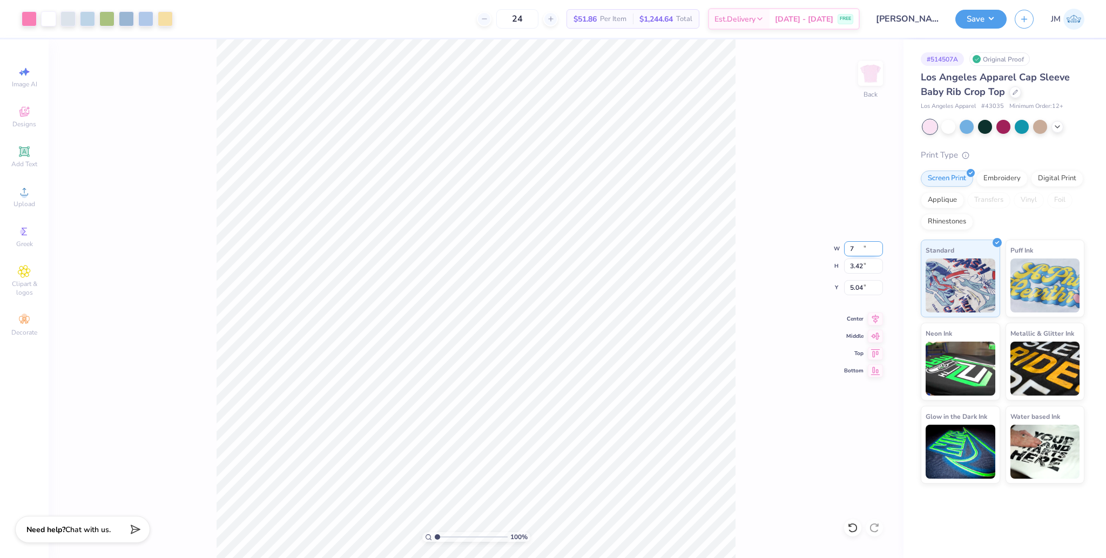
type input "7.00"
type input "3.42"
click at [854, 289] on input "5.04" at bounding box center [863, 287] width 39 height 15
type input "2.00"
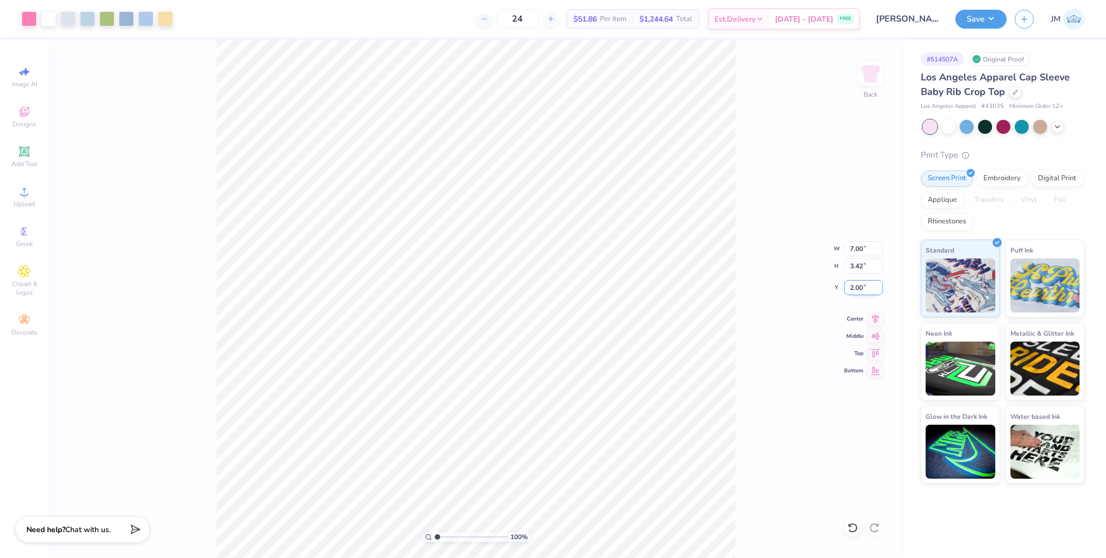
click at [857, 285] on input "2.00" at bounding box center [863, 287] width 39 height 15
type input "3.00"
click at [845, 288] on input "3.00" at bounding box center [863, 287] width 39 height 15
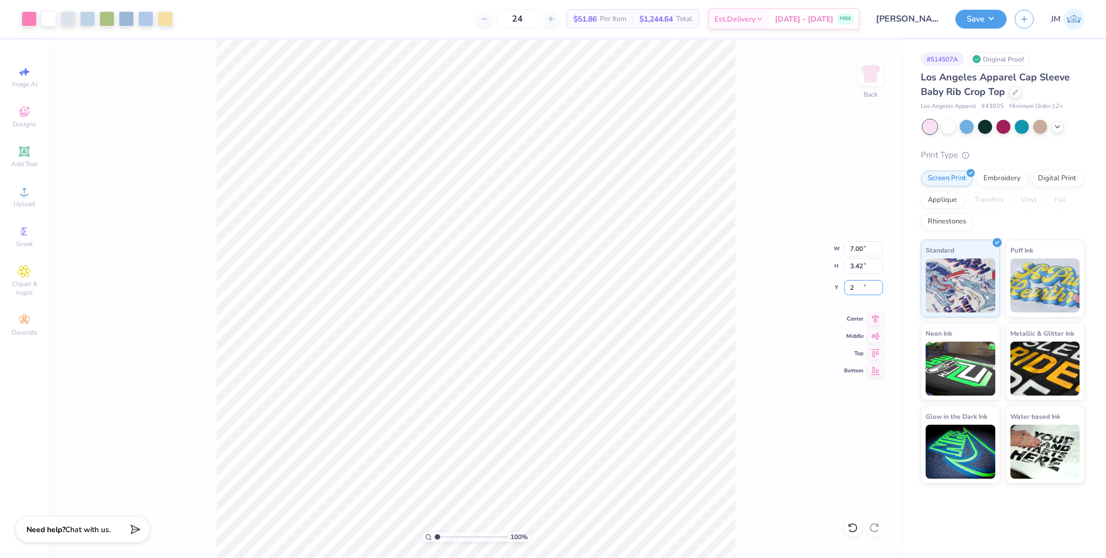
type input "2.00"
click at [983, 28] on div "Save" at bounding box center [980, 19] width 51 height 19
click at [876, 318] on icon at bounding box center [875, 317] width 15 height 13
click at [992, 16] on button "Save" at bounding box center [980, 17] width 51 height 19
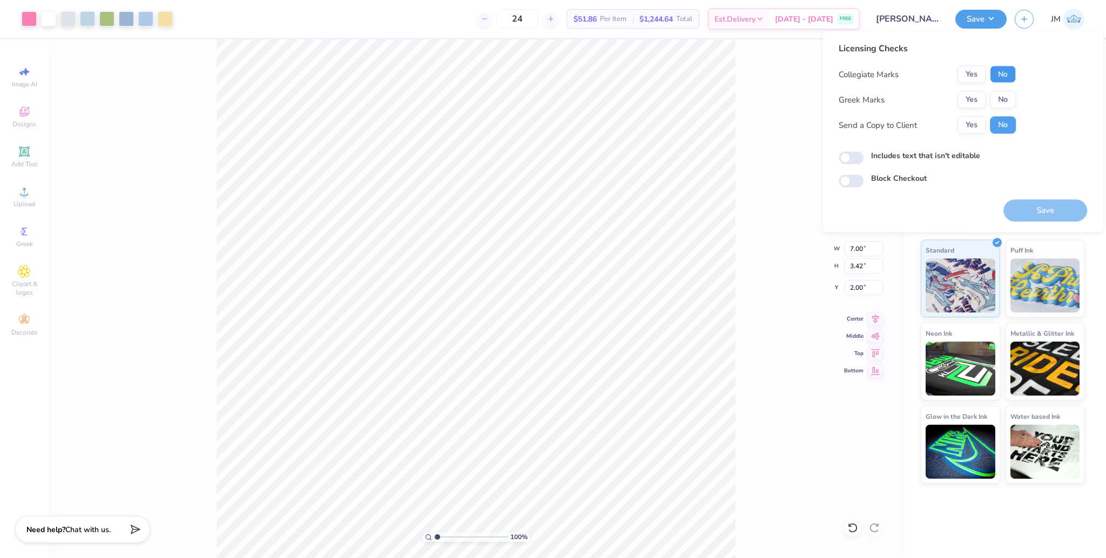
click at [1005, 79] on button "No" at bounding box center [1003, 74] width 26 height 17
click at [961, 110] on div "Collegiate Marks Yes No Greek Marks Yes No Send a Copy to Client Yes No" at bounding box center [927, 100] width 177 height 68
click at [974, 96] on button "Yes" at bounding box center [971, 99] width 28 height 17
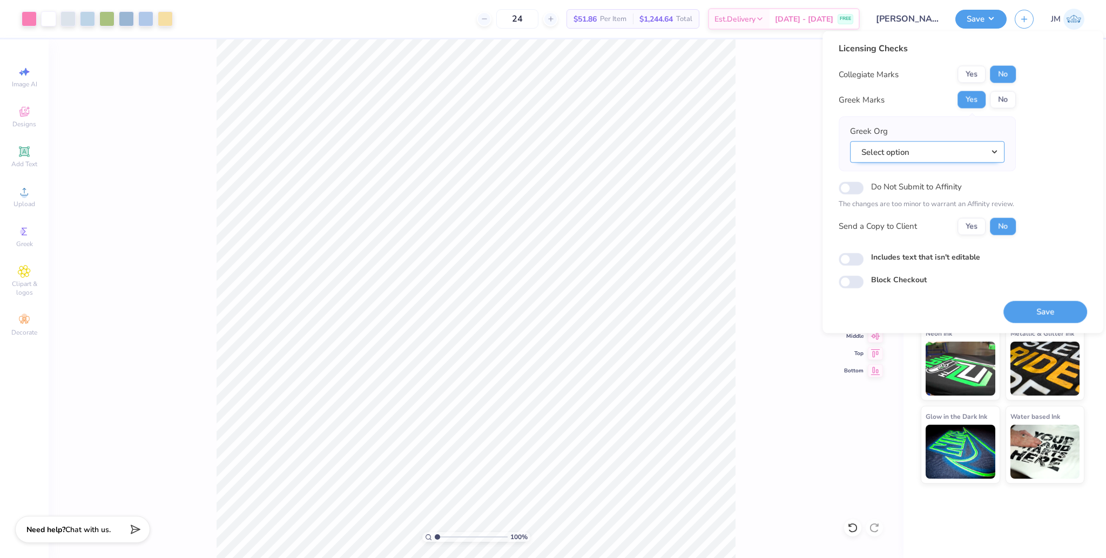
click at [929, 155] on button "Select option" at bounding box center [927, 152] width 154 height 22
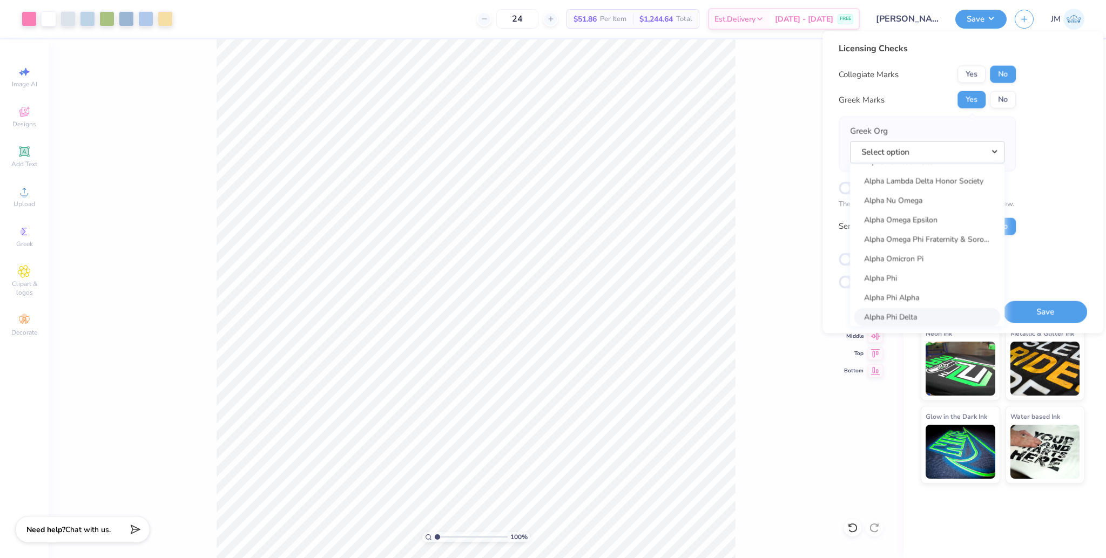
scroll to position [576, 0]
click at [947, 262] on link "Alpha Omicron Pi" at bounding box center [927, 263] width 146 height 18
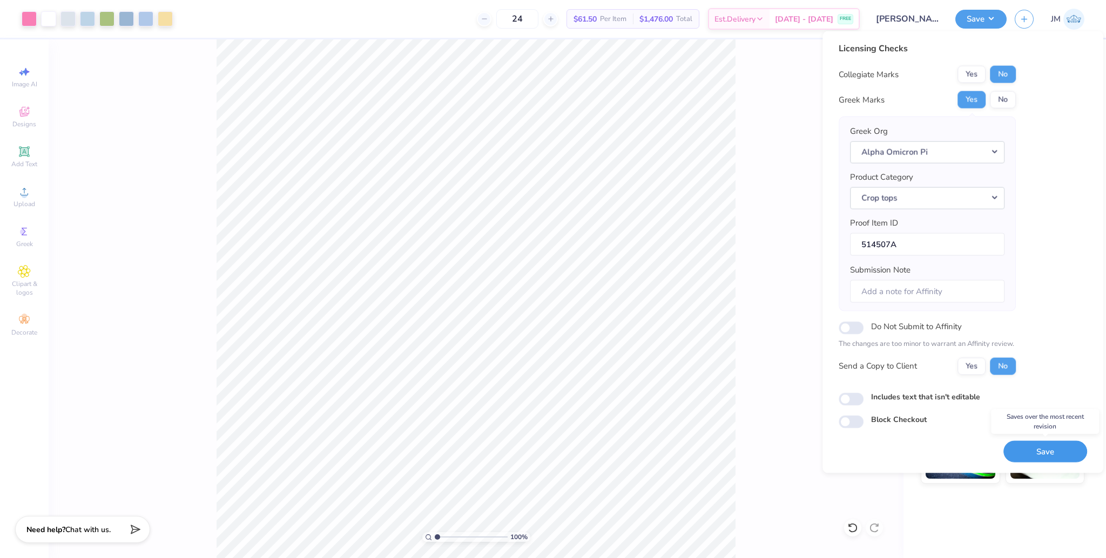
click at [1037, 456] on button "Save" at bounding box center [1045, 452] width 84 height 22
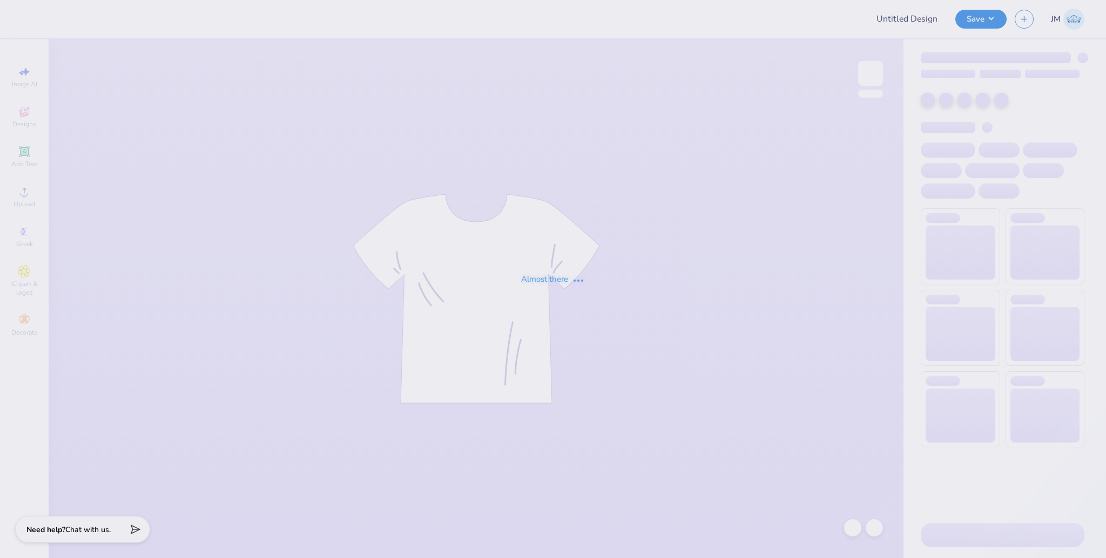
type input "Katie Daniels : Indiana University of Pennsylvania"
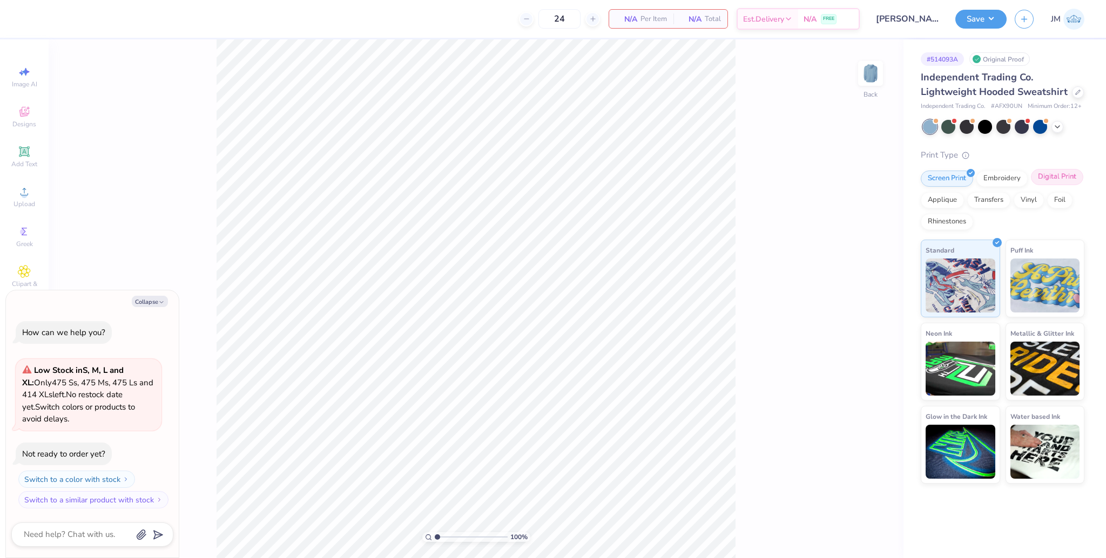
click at [1035, 181] on div "Digital Print" at bounding box center [1057, 177] width 52 height 16
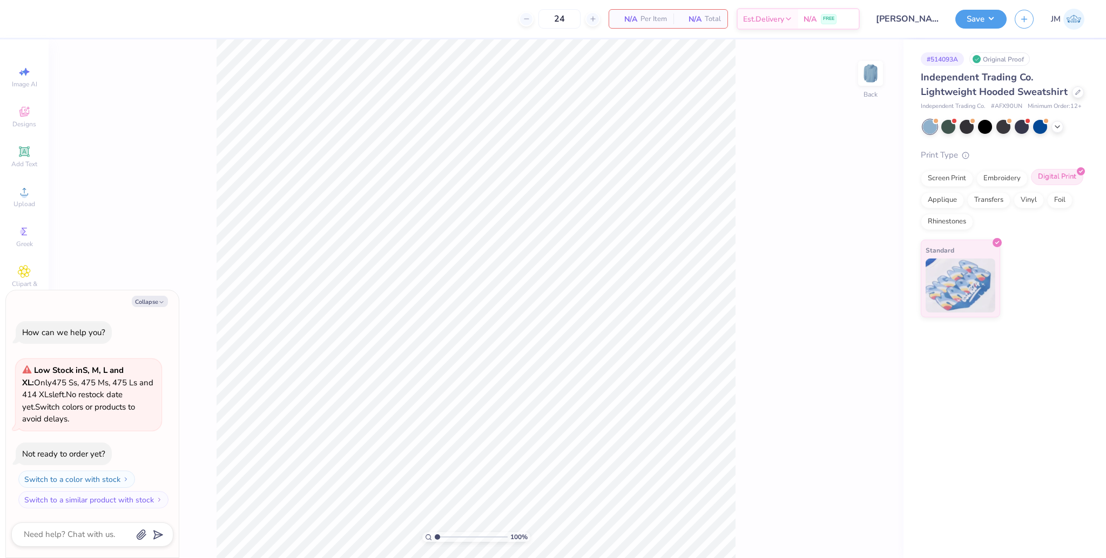
type textarea "x"
